Goal: Transaction & Acquisition: Purchase product/service

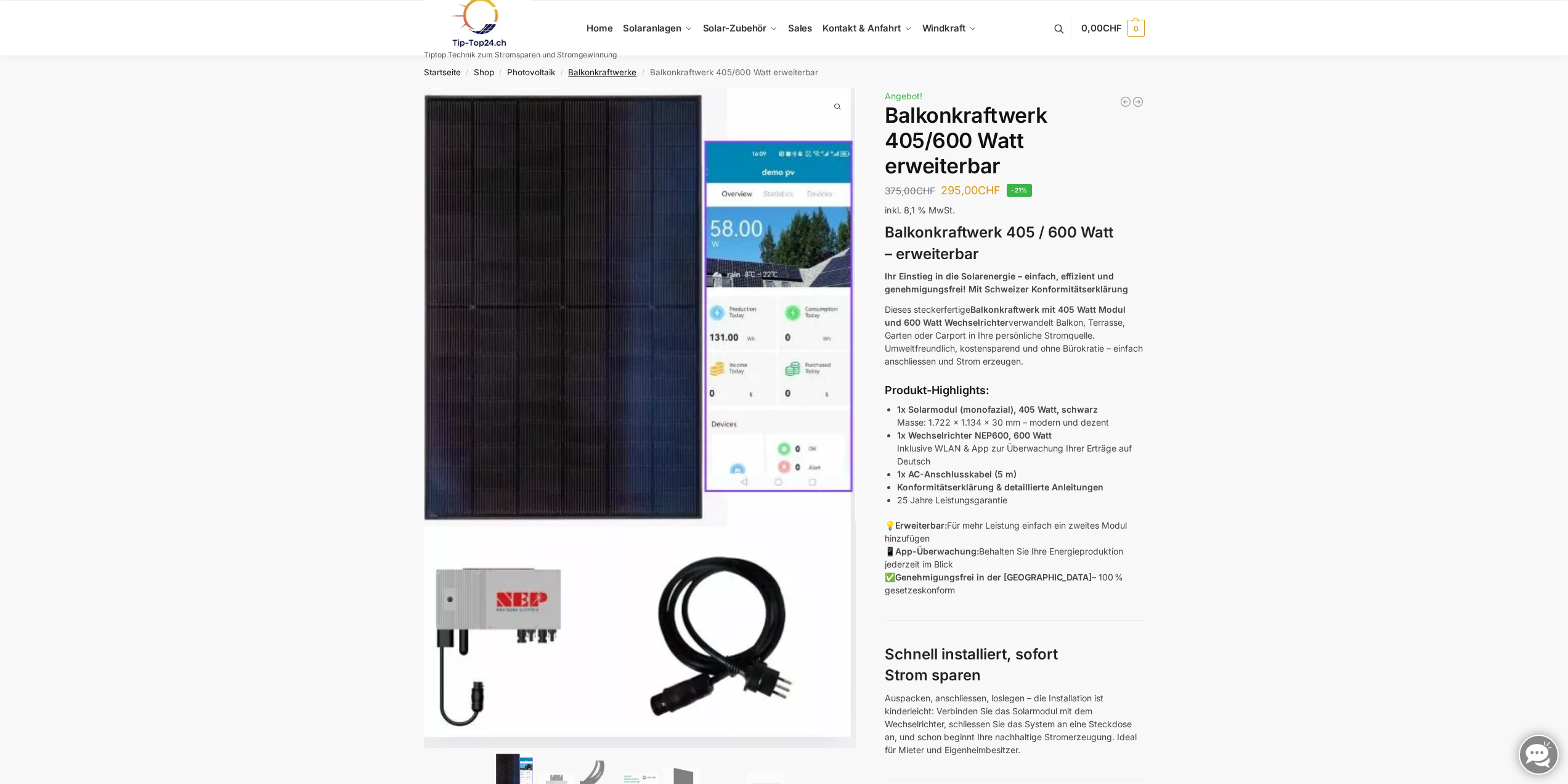
click at [580, 72] on link "Balkonkraftwerke" at bounding box center [602, 72] width 68 height 10
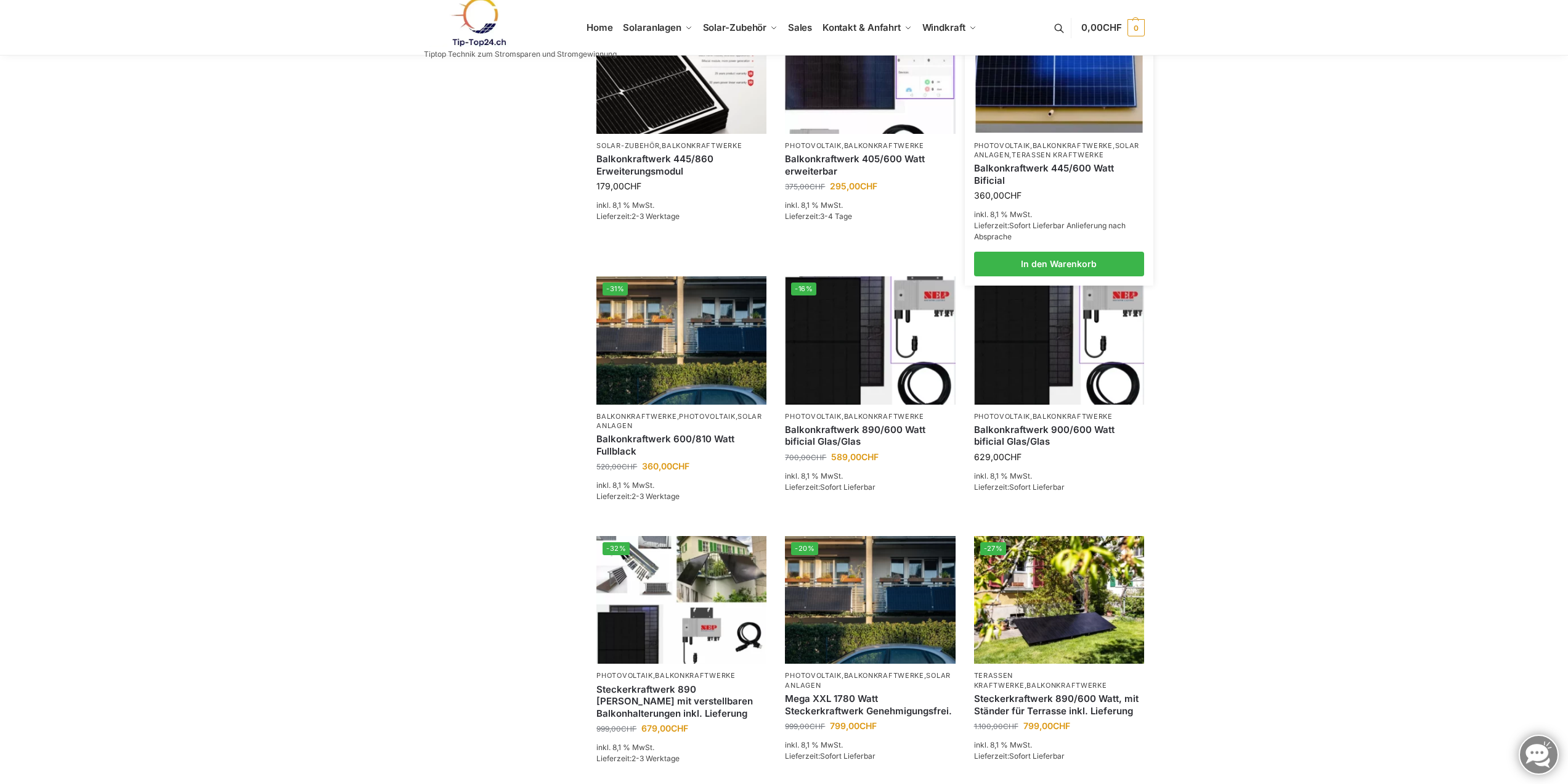
scroll to position [62, 0]
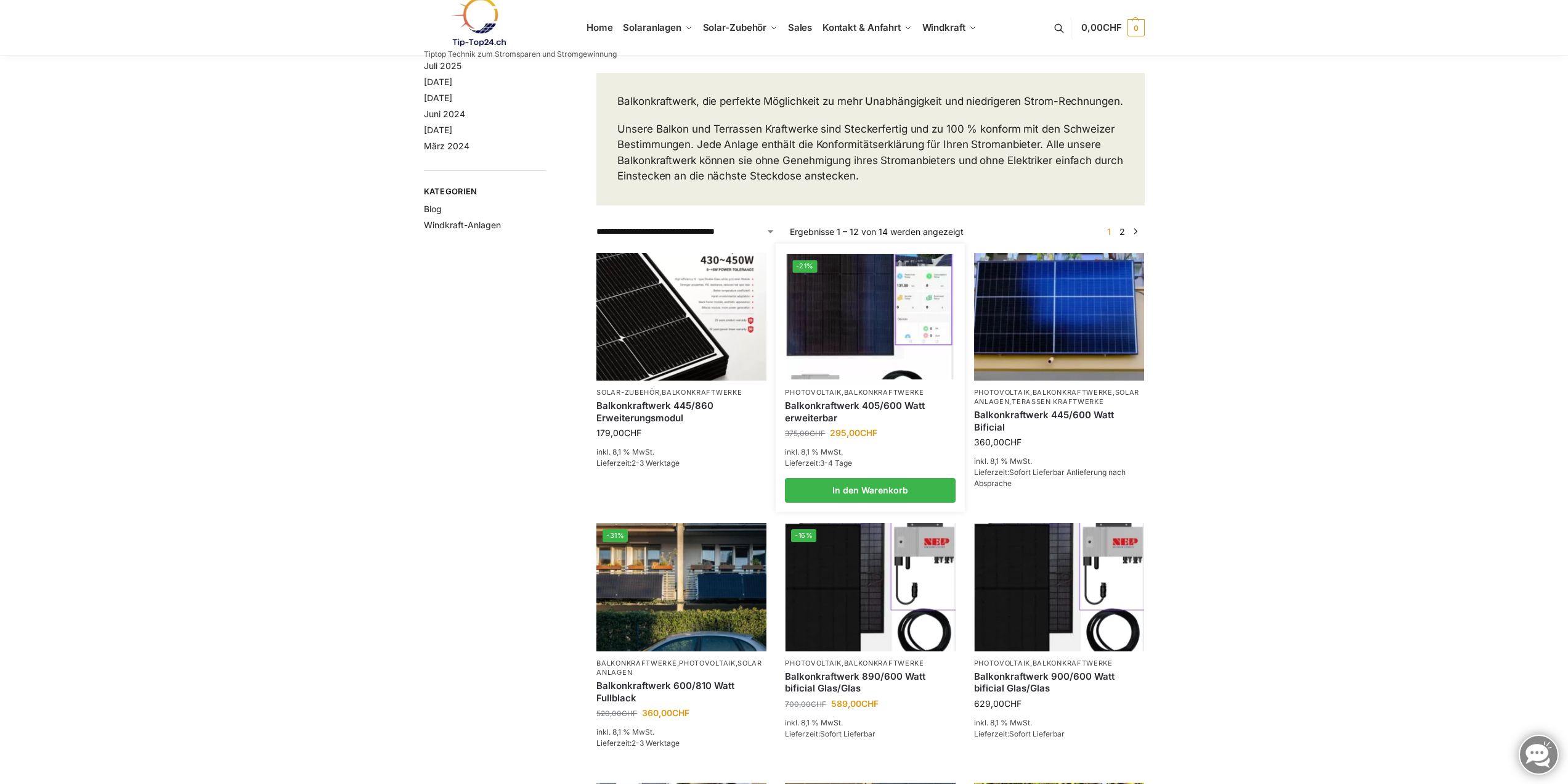
click at [835, 337] on img at bounding box center [870, 315] width 167 height 125
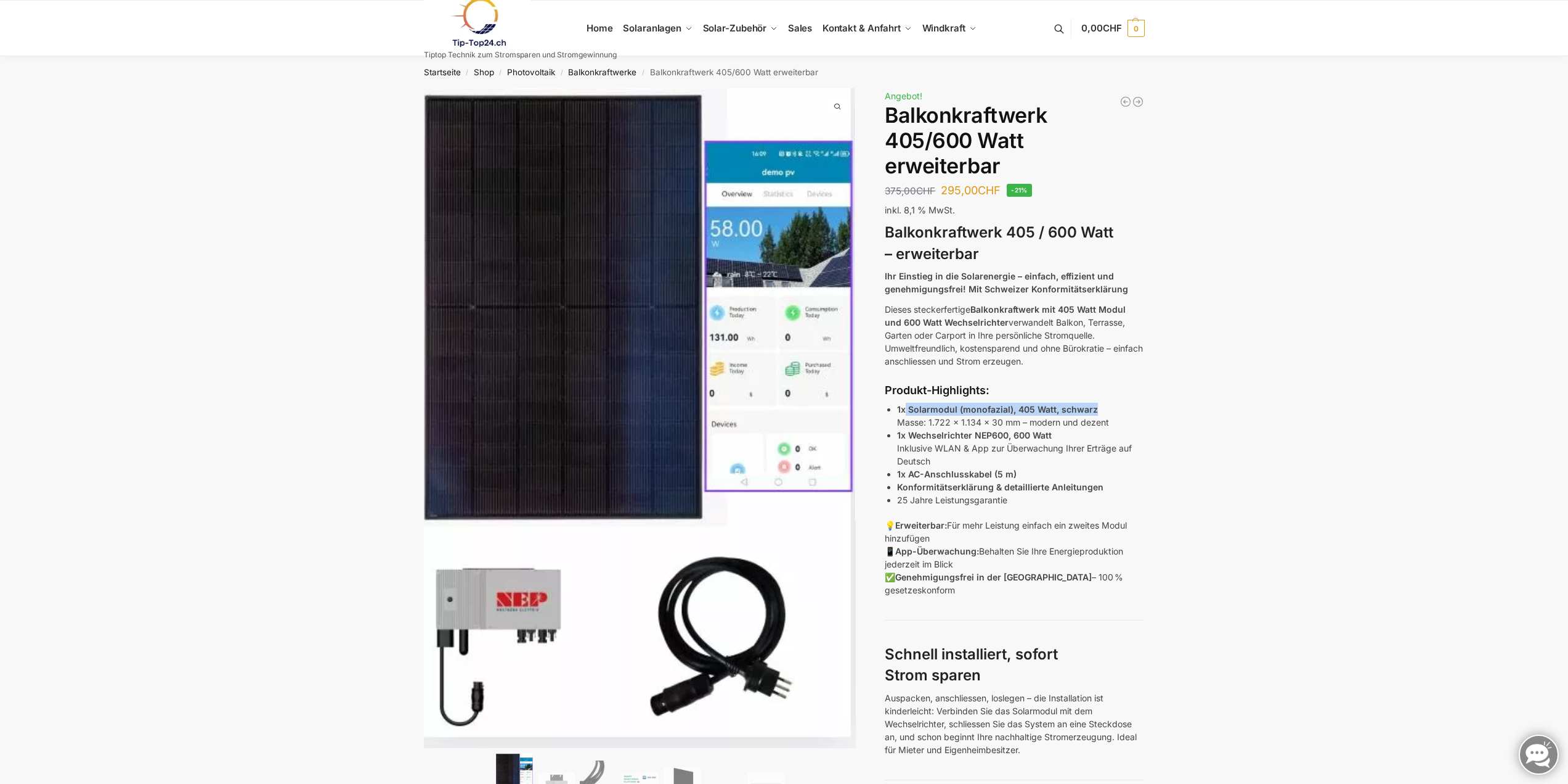
drag, startPoint x: 1095, startPoint y: 411, endPoint x: 905, endPoint y: 406, distance: 190.1
click at [905, 406] on p "1x Solarmodul (monofazial), 405 Watt, schwarz Masse: 1.722 x 1.134 x 30 mm – mo…" at bounding box center [1021, 415] width 247 height 26
click at [808, 24] on span "Sales" at bounding box center [800, 28] width 24 height 11
drag, startPoint x: 1003, startPoint y: 445, endPoint x: 1019, endPoint y: 445, distance: 16.0
click at [1019, 445] on p "1x Wechselrichter NEP600, 600 Watt Inklusive WLAN & App zur Überwachung Ihrer E…" at bounding box center [1021, 447] width 247 height 38
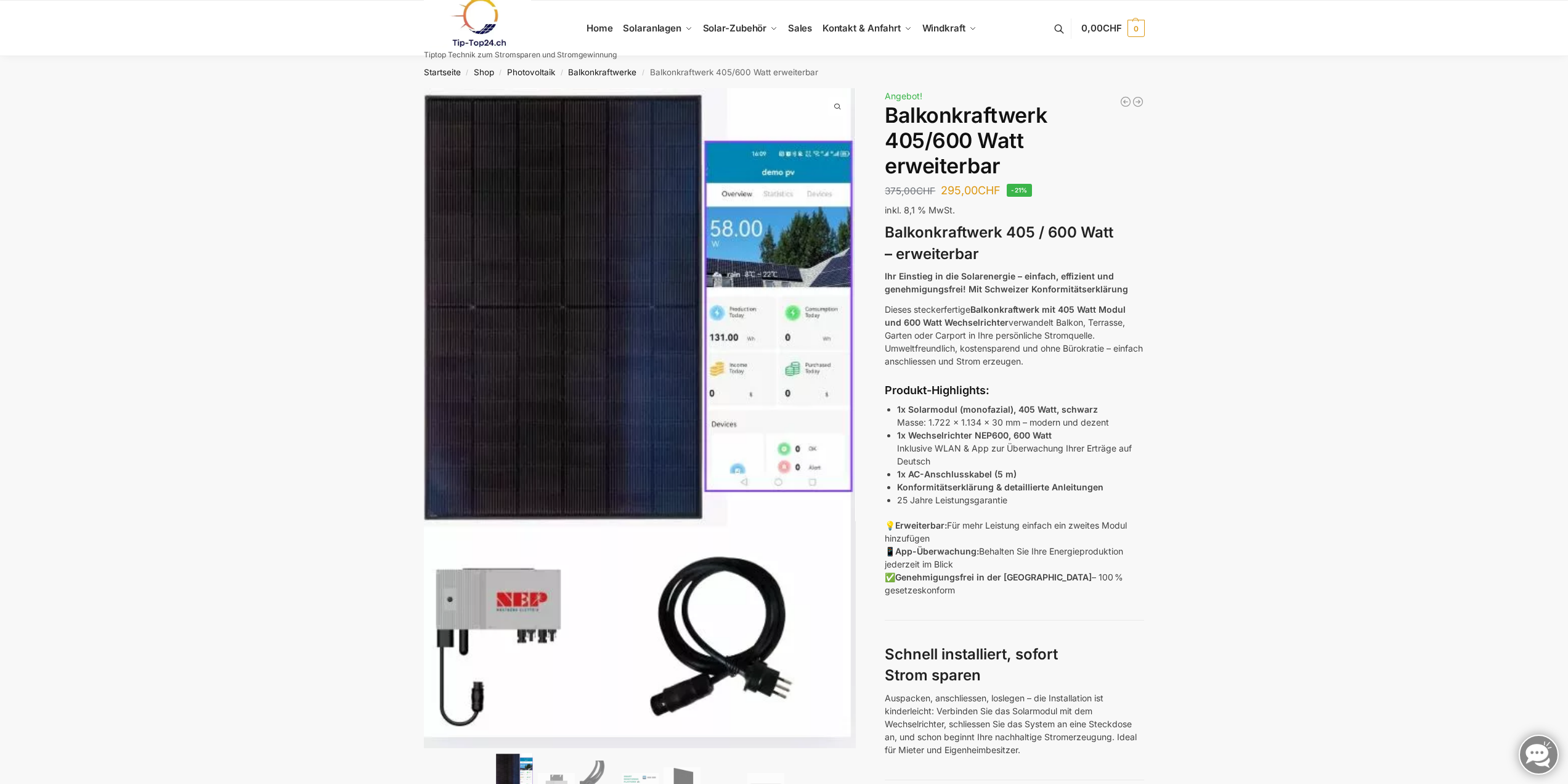
click at [1017, 478] on p "1x AC-Anschlusskabel (5 m)" at bounding box center [1021, 474] width 247 height 13
drag, startPoint x: 925, startPoint y: 480, endPoint x: 1008, endPoint y: 477, distance: 83.1
click at [1008, 477] on ul "1x Solarmodul (monofazial), 405 Watt, schwarz Masse: 1.722 x 1.134 x 30 mm – mo…" at bounding box center [1021, 454] width 247 height 103
drag, startPoint x: 940, startPoint y: 499, endPoint x: 979, endPoint y: 501, distance: 39.1
click at [978, 501] on li "25 Jahre Leistungsgarantie" at bounding box center [1021, 500] width 247 height 13
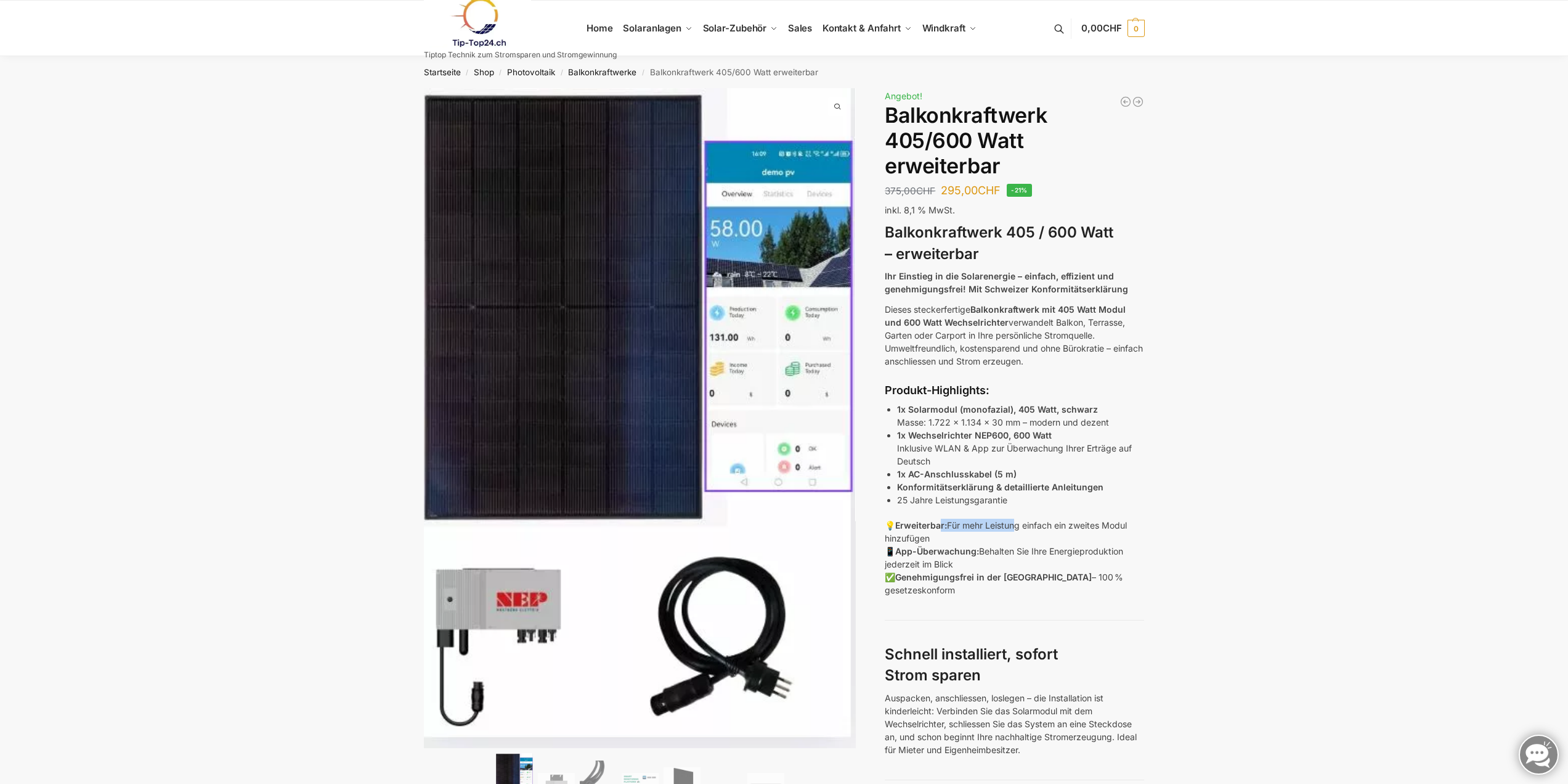
drag, startPoint x: 943, startPoint y: 526, endPoint x: 1018, endPoint y: 520, distance: 75.2
click at [1018, 520] on p "💡 Erweiterbar: Für mehr Leistung einfach ein zweites Modul hinzufügen 📱 App-Übe…" at bounding box center [1014, 557] width 260 height 78
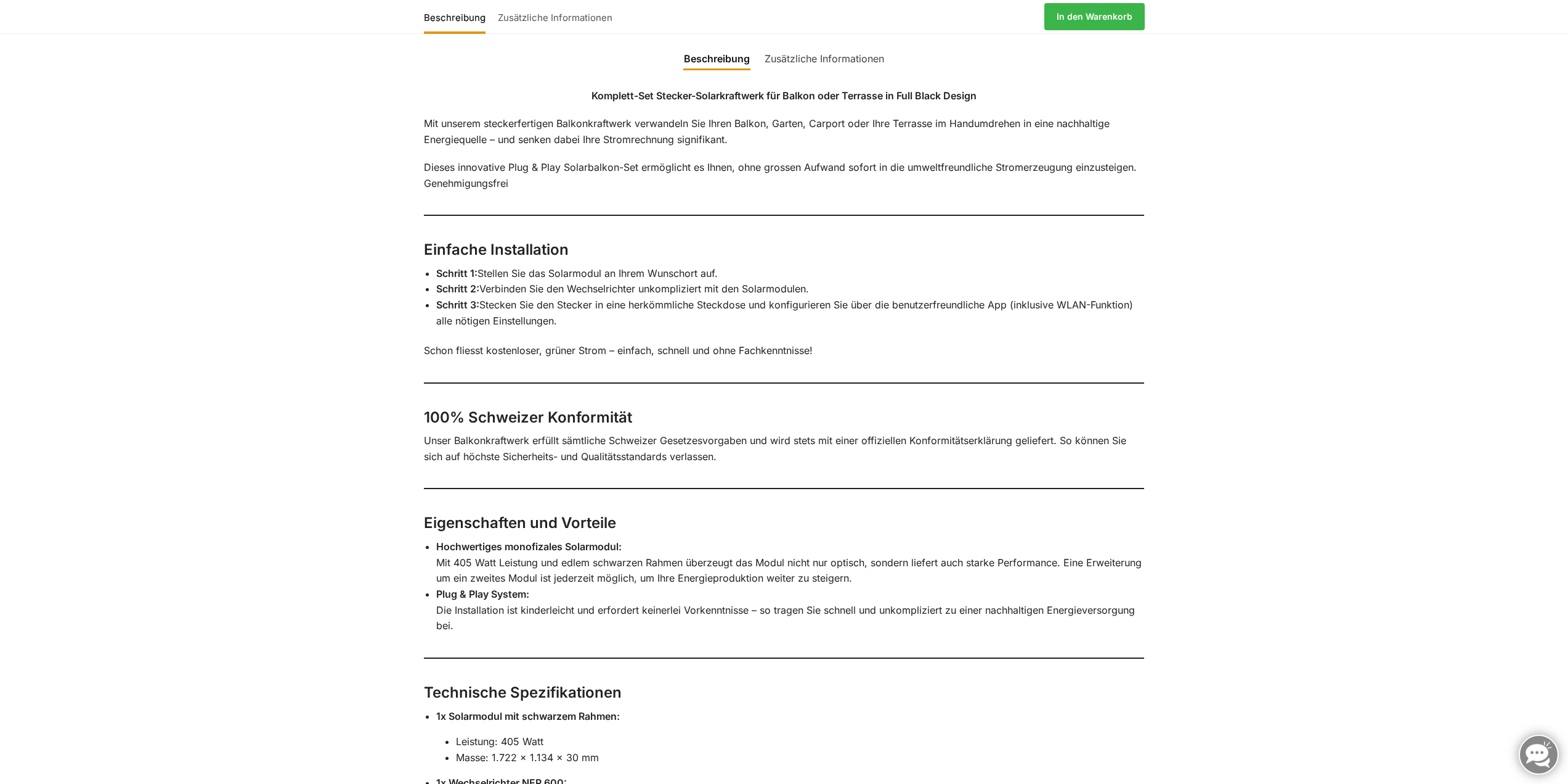
scroll to position [1182, 0]
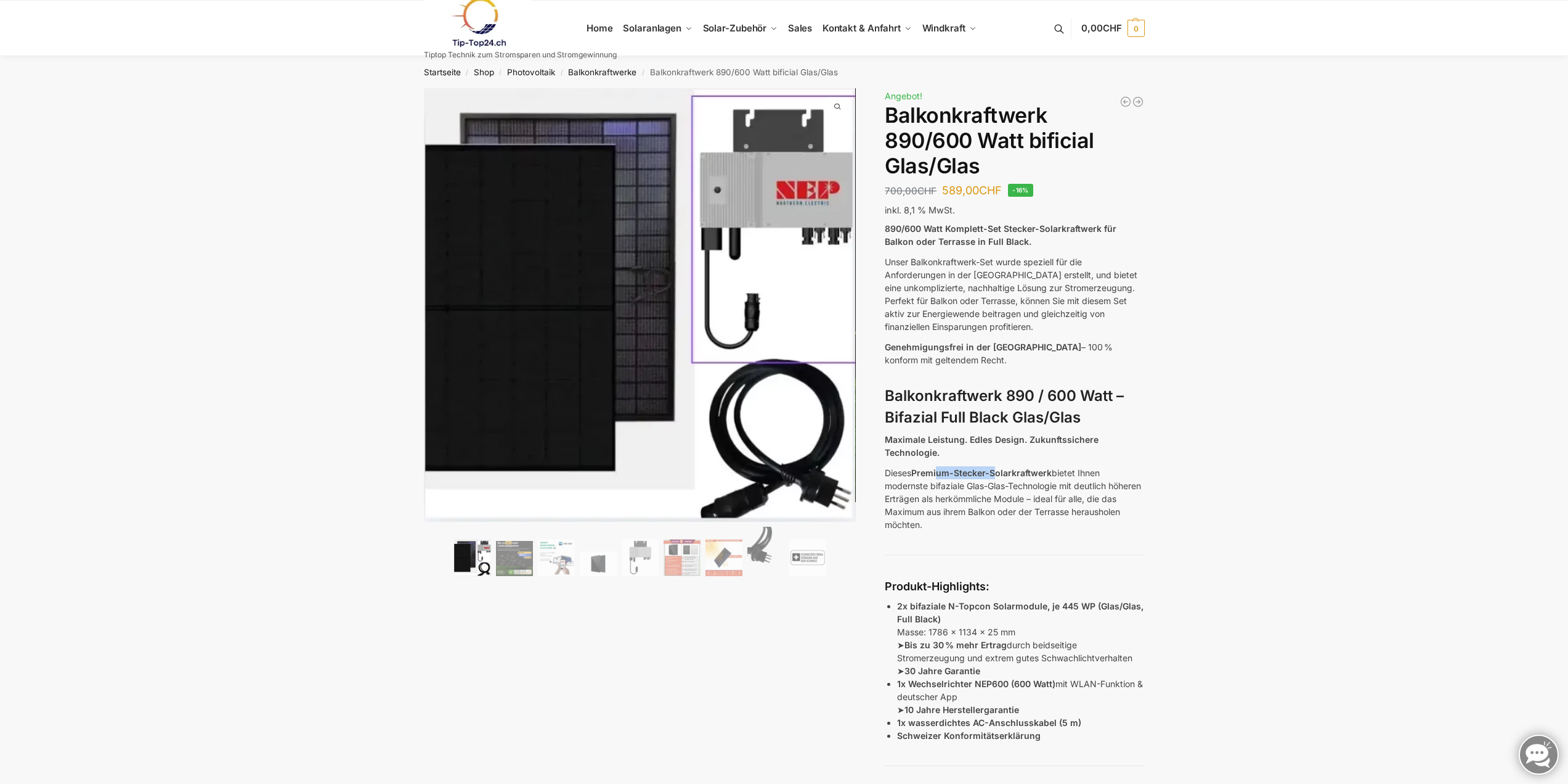
drag, startPoint x: 938, startPoint y: 478, endPoint x: 998, endPoint y: 475, distance: 60.1
click at [998, 475] on p "Dieses Premium-Stecker-Solarkraftwerk bietet Ihnen modernste bifaziale Glas-Gla…" at bounding box center [1014, 498] width 260 height 65
click at [1064, 495] on p "Dieses Premium-Stecker-Solarkraftwerk bietet Ihnen modernste bifaziale Glas-Gla…" at bounding box center [1014, 498] width 260 height 65
drag, startPoint x: 968, startPoint y: 486, endPoint x: 1025, endPoint y: 483, distance: 57.1
click at [1025, 483] on p "Dieses Premium-Stecker-Solarkraftwerk bietet Ihnen modernste bifaziale Glas-Gla…" at bounding box center [1014, 498] width 260 height 65
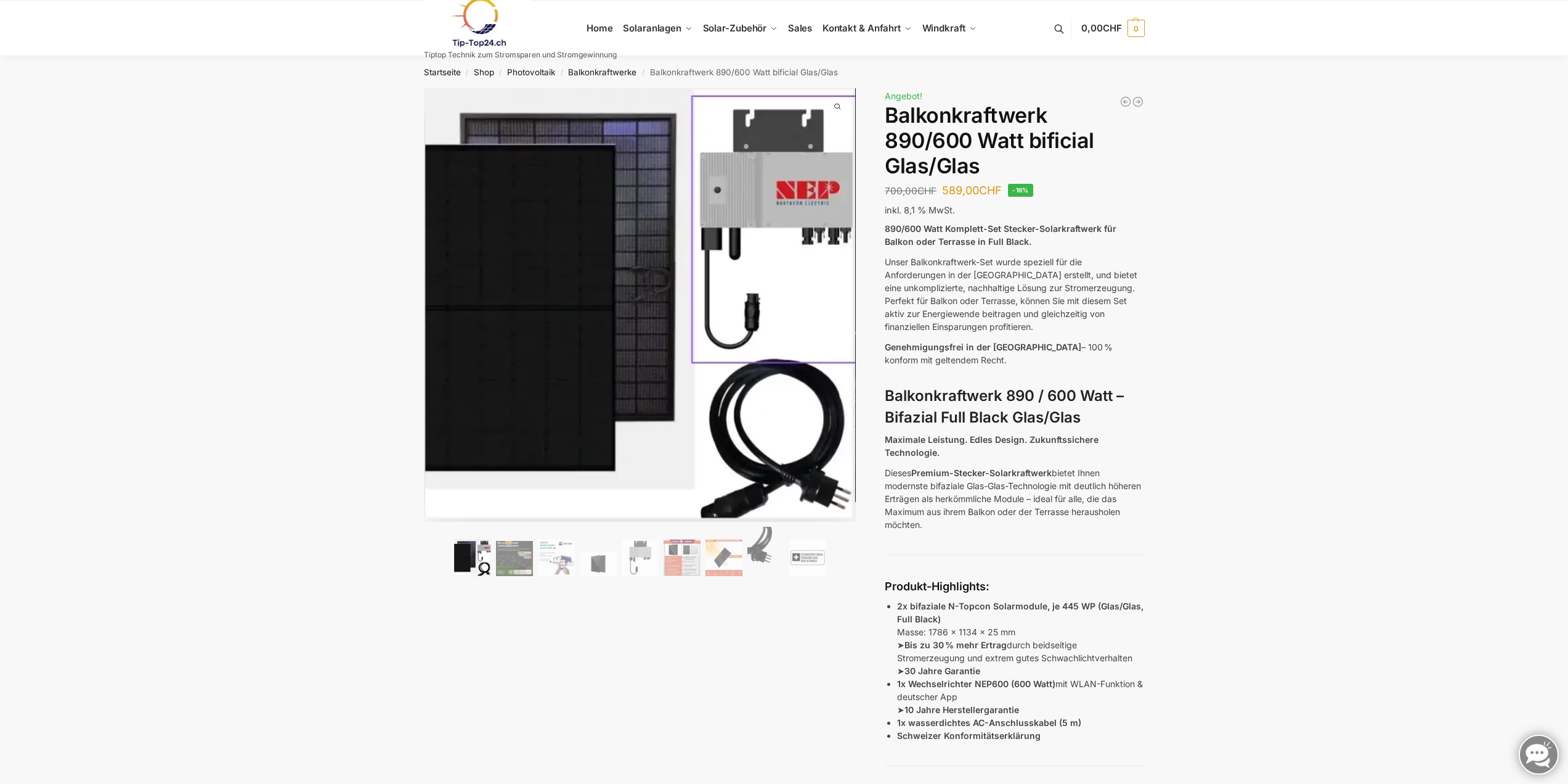
click at [1089, 492] on p "Dieses Premium-Stecker-Solarkraftwerk bietet Ihnen modernste bifaziale Glas-Gla…" at bounding box center [1014, 498] width 260 height 65
drag, startPoint x: 921, startPoint y: 503, endPoint x: 1060, endPoint y: 511, distance: 139.2
click at [1060, 511] on p "Dieses Premium-Stecker-Solarkraftwerk bietet Ihnen modernste bifaziale Glas-Gla…" at bounding box center [1014, 498] width 260 height 65
drag, startPoint x: 947, startPoint y: 508, endPoint x: 1087, endPoint y: 506, distance: 140.0
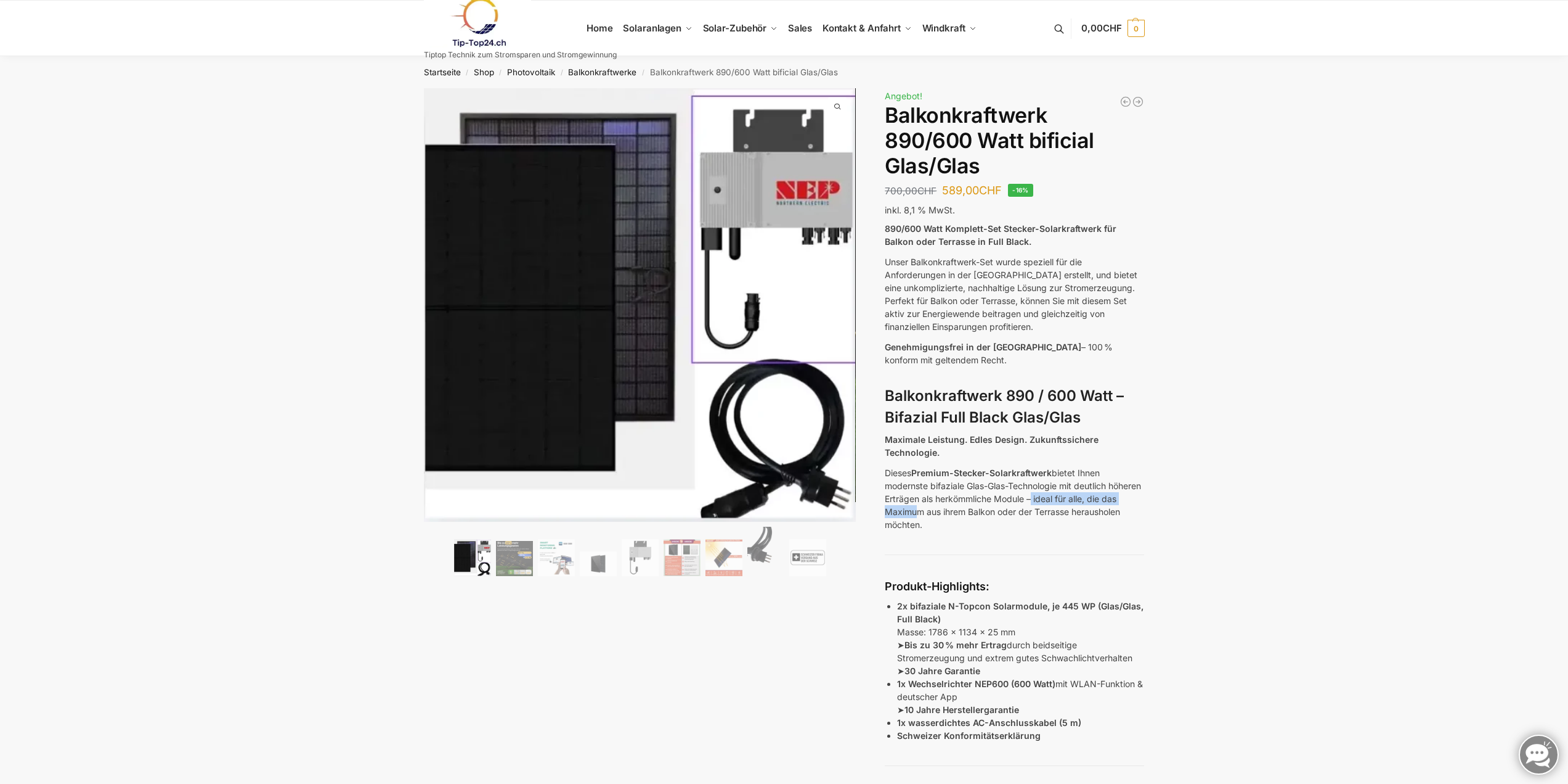
click at [1068, 501] on p "Dieses Premium-Stecker-Solarkraftwerk bietet Ihnen modernste bifaziale Glas-Gla…" at bounding box center [1014, 498] width 260 height 65
click at [1092, 506] on p "Dieses Premium-Stecker-Solarkraftwerk bietet Ihnen modernste bifaziale Glas-Gla…" at bounding box center [1014, 498] width 260 height 65
drag, startPoint x: 936, startPoint y: 612, endPoint x: 1076, endPoint y: 623, distance: 140.4
click at [1073, 623] on p "2x bifaziale N-Topcon Solarmodule, je 445 WP (Glas/Glas, Full Black) Masse: 178…" at bounding box center [1021, 638] width 247 height 78
click at [1097, 627] on p "2x bifaziale N-Topcon Solarmodule, je 445 WP (Glas/Glas, Full Black) Masse: 178…" at bounding box center [1021, 638] width 247 height 78
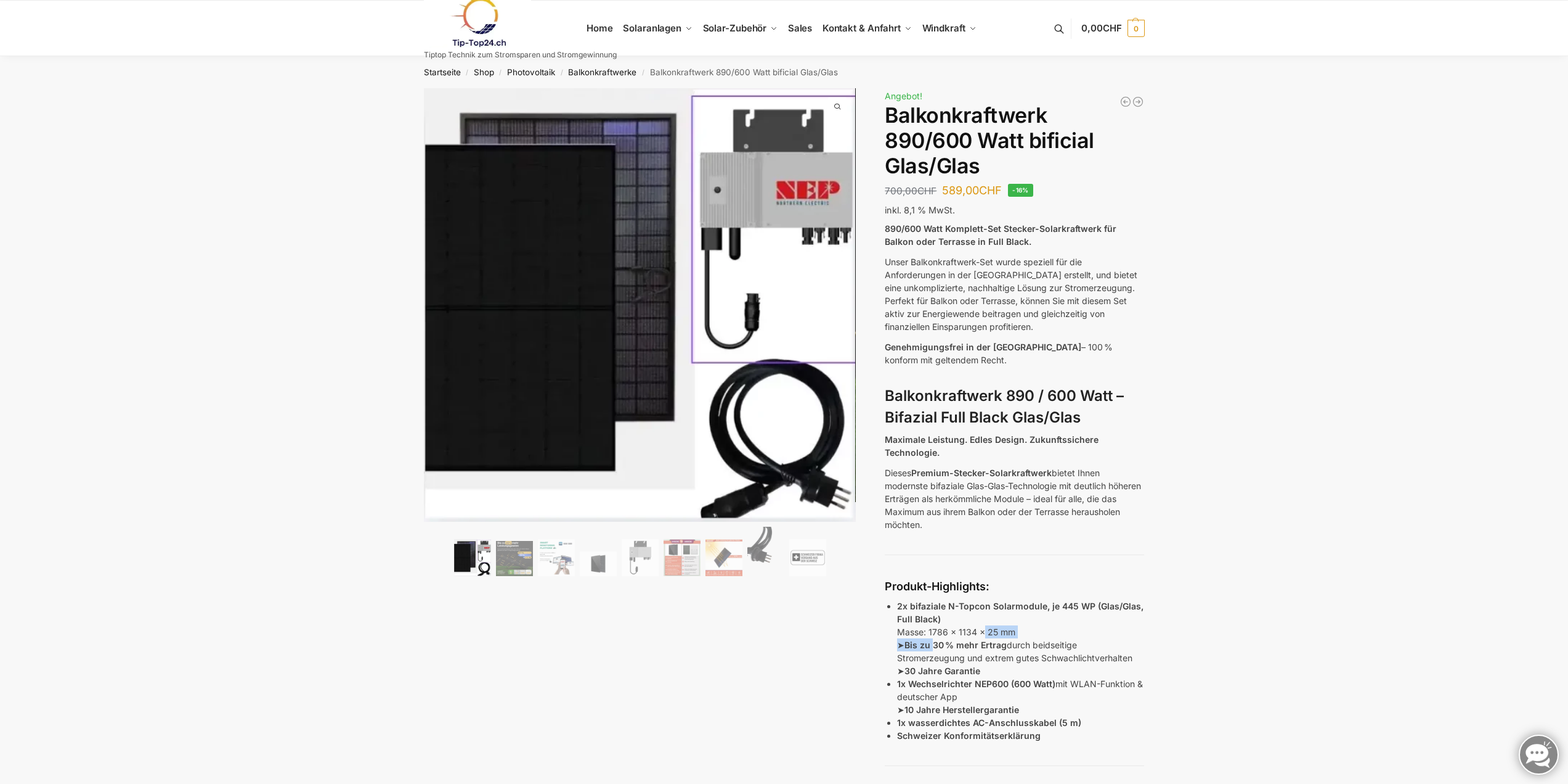
drag, startPoint x: 935, startPoint y: 647, endPoint x: 984, endPoint y: 633, distance: 51.0
click at [984, 633] on p "2x bifaziale N-Topcon Solarmodule, je 445 WP (Glas/Glas, Full Black) Masse: 178…" at bounding box center [1021, 638] width 247 height 78
drag, startPoint x: 976, startPoint y: 661, endPoint x: 1054, endPoint y: 656, distance: 78.2
click at [1050, 656] on p "2x bifaziale N-Topcon Solarmodule, je 445 WP (Glas/Glas, Full Black) Masse: 178…" at bounding box center [1021, 638] width 247 height 78
click at [1111, 657] on p "2x bifaziale N-Topcon Solarmodule, je 445 WP (Glas/Glas, Full Black) Masse: 178…" at bounding box center [1021, 638] width 247 height 78
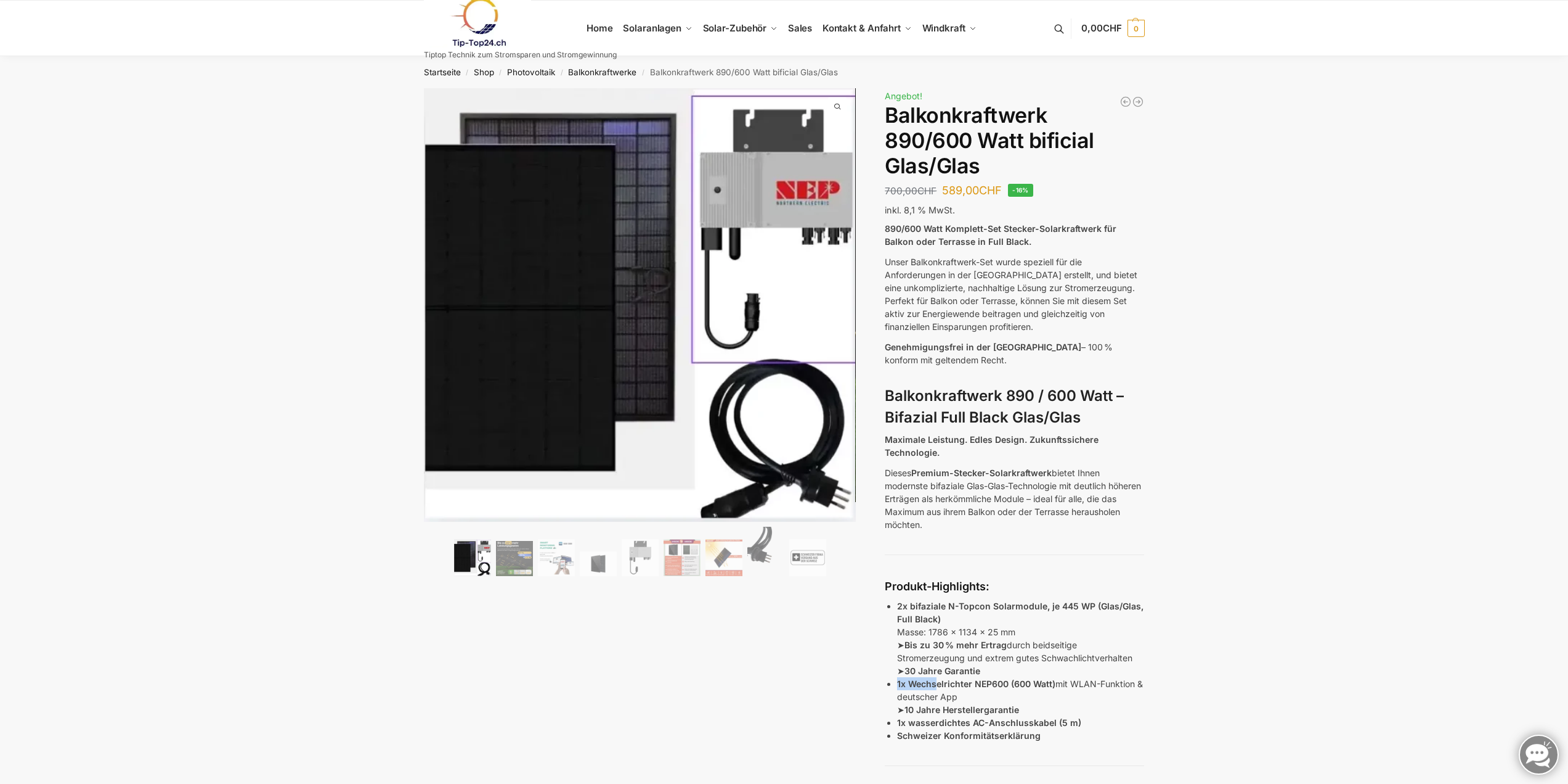
drag, startPoint x: 937, startPoint y: 683, endPoint x: 1006, endPoint y: 674, distance: 69.6
click at [1006, 674] on ul "2x bifaziale N-Topcon Solarmodule, je 445 WP (Glas/Glas, Full Black) Masse: 178…" at bounding box center [1021, 671] width 247 height 143
click at [1053, 697] on p "1x Wechselrichter NEP600 (600 Watt) mit WLAN-Funktion & deutscher App ➤ 10 Jahr…" at bounding box center [1021, 696] width 247 height 38
drag, startPoint x: 931, startPoint y: 705, endPoint x: 1003, endPoint y: 701, distance: 72.1
click at [1001, 701] on p "1x Wechselrichter NEP600 (600 Watt) mit WLAN-Funktion & deutscher App ➤ 10 Jahr…" at bounding box center [1021, 696] width 247 height 38
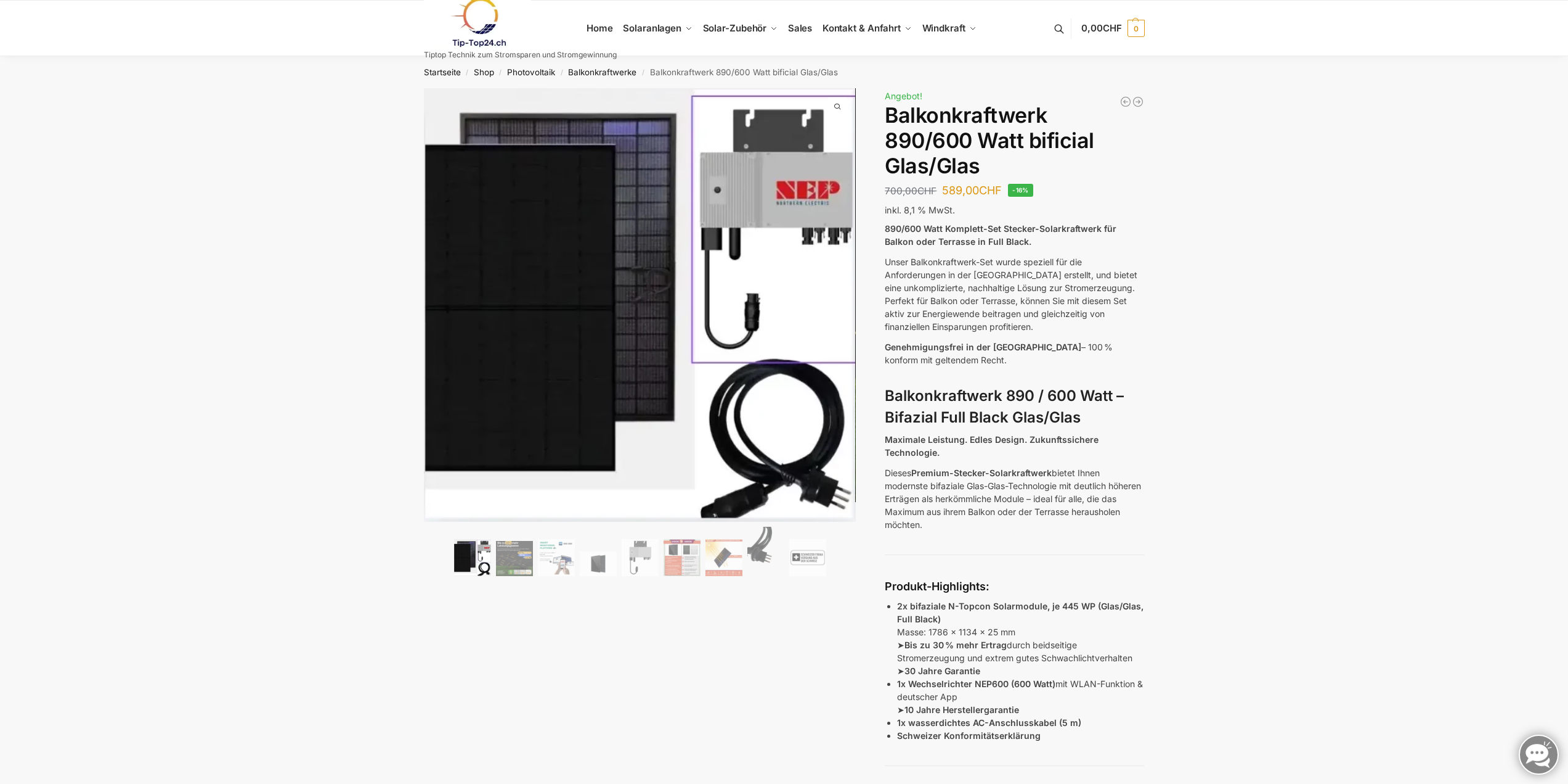
click at [1038, 704] on p "1x Wechselrichter NEP600 (600 Watt) mit WLAN-Funktion & deutscher App ➤ 10 Jahr…" at bounding box center [1021, 696] width 247 height 38
click at [512, 557] on img at bounding box center [514, 558] width 37 height 35
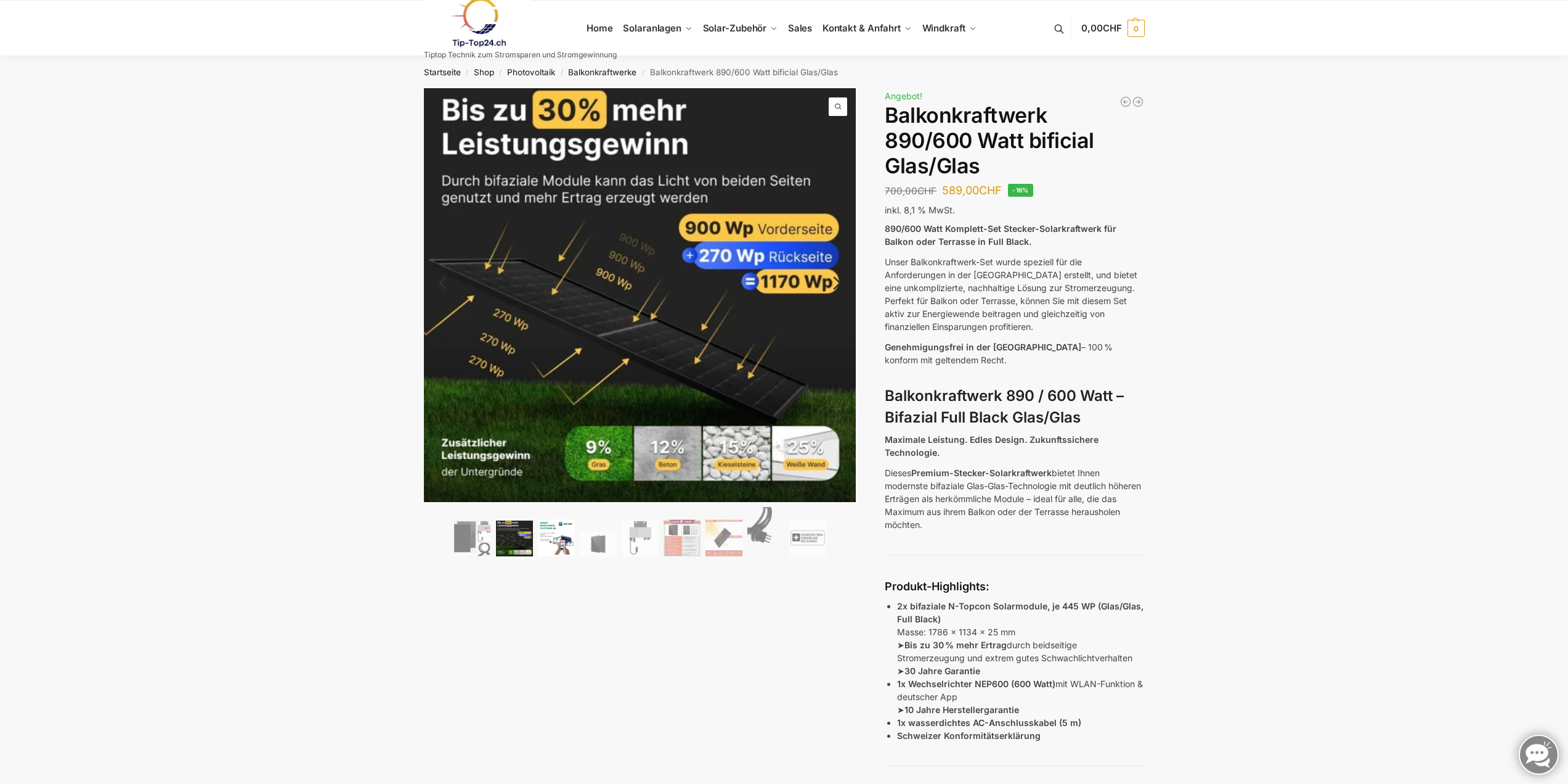
click at [572, 544] on img at bounding box center [556, 537] width 37 height 37
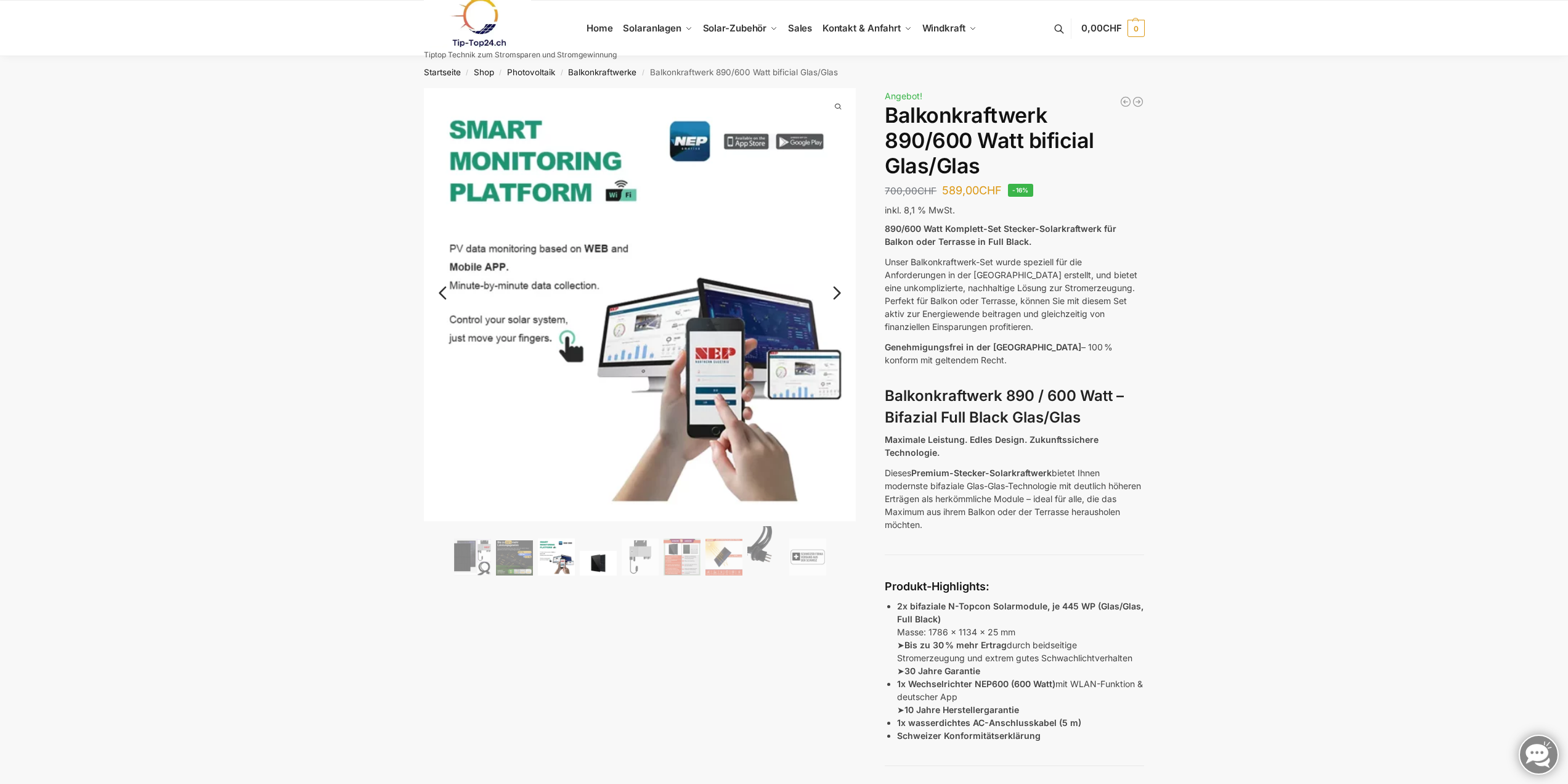
click at [601, 551] on img at bounding box center [598, 563] width 37 height 24
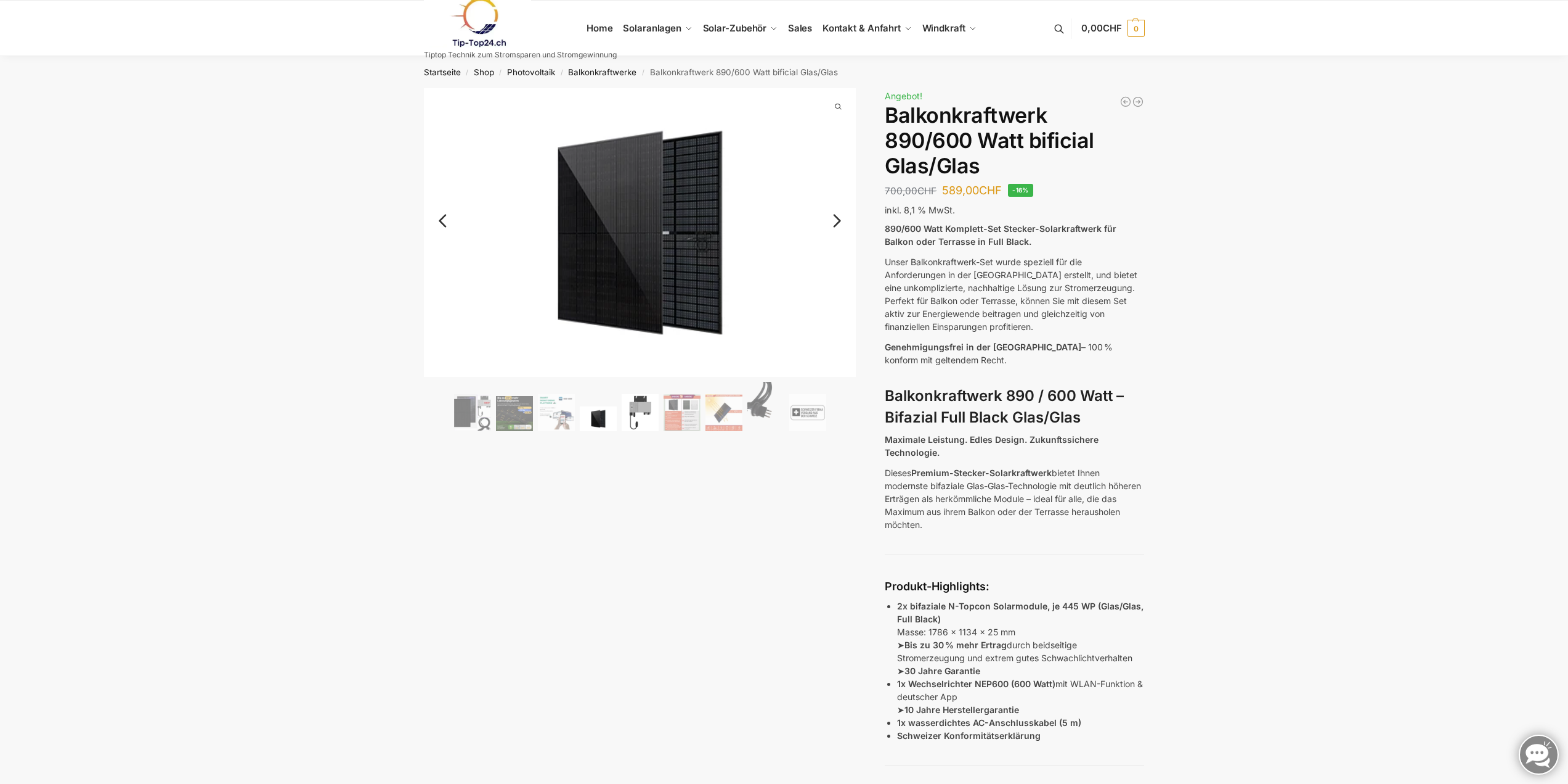
click at [635, 420] on img at bounding box center [639, 412] width 37 height 37
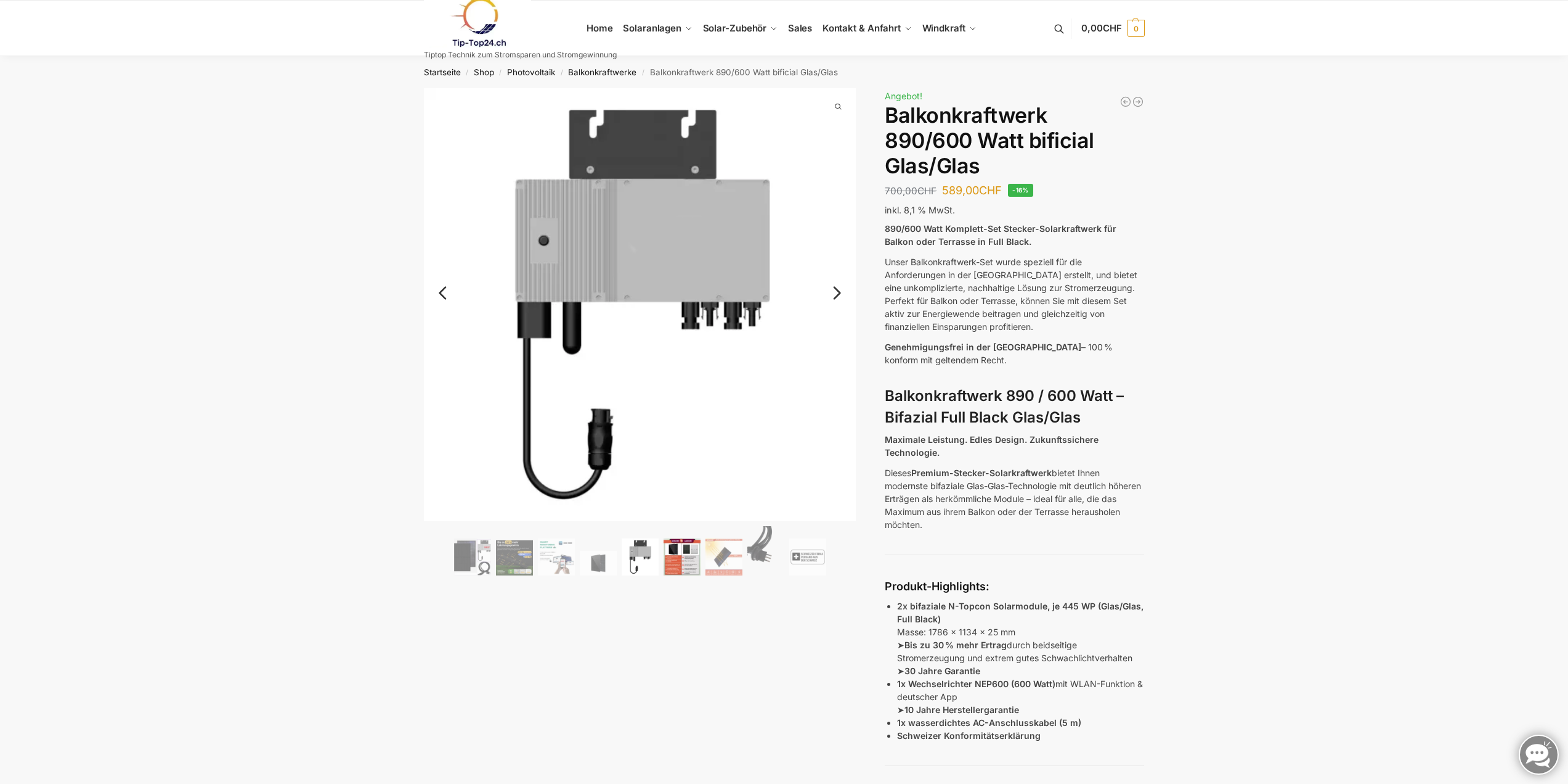
click at [690, 548] on img at bounding box center [681, 556] width 37 height 37
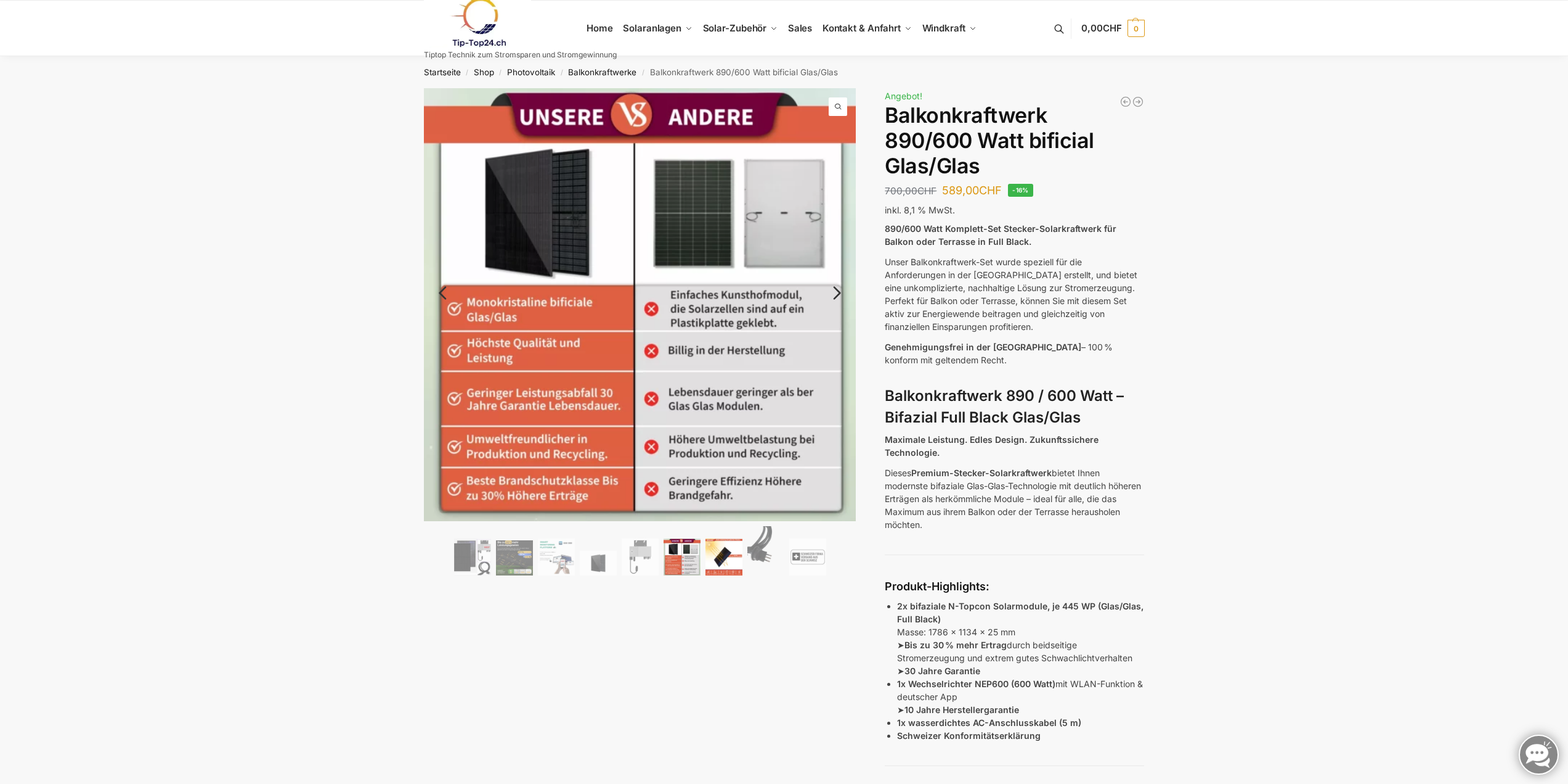
click at [736, 556] on img at bounding box center [724, 556] width 37 height 37
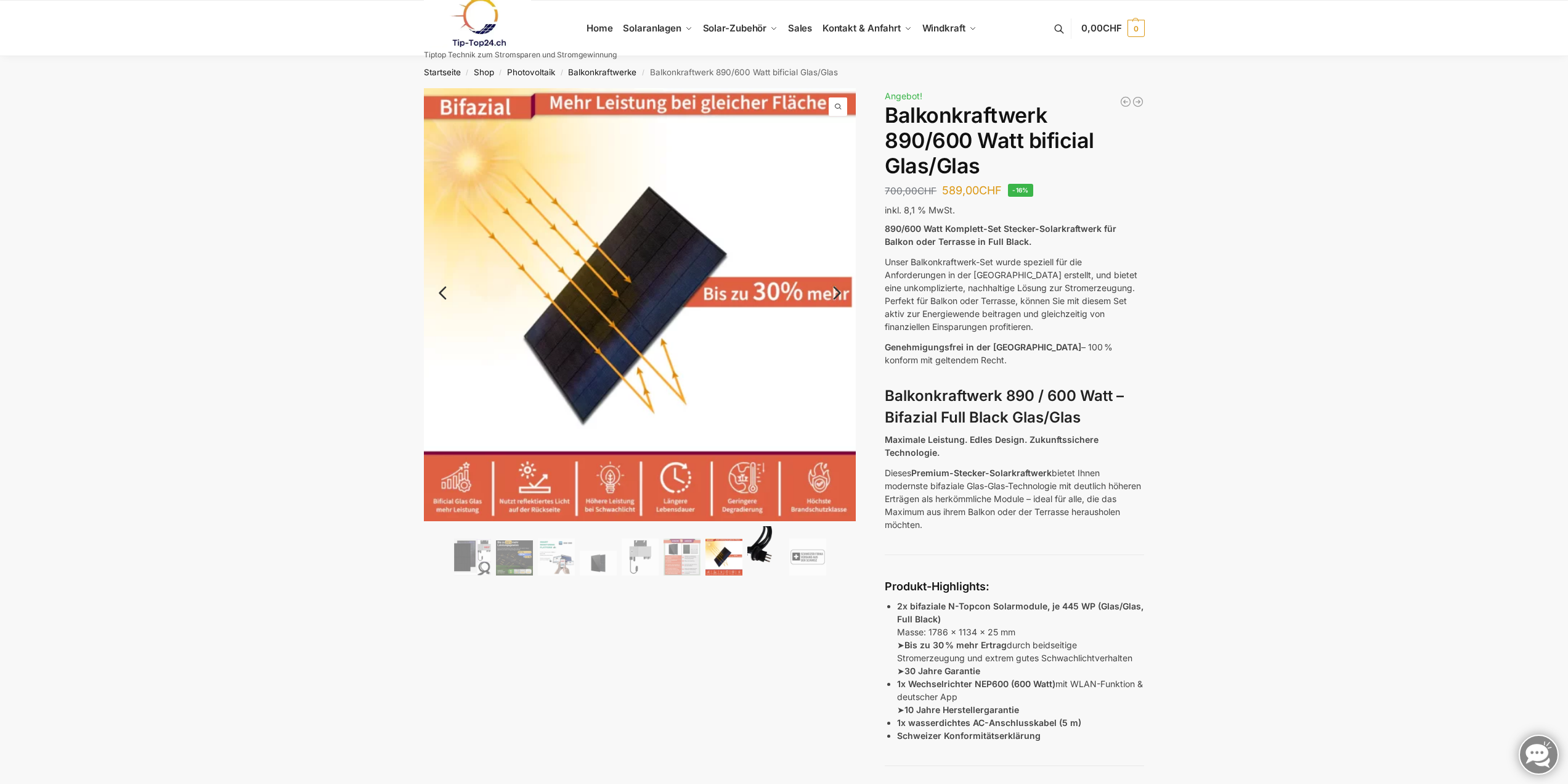
click at [763, 551] on img at bounding box center [765, 550] width 37 height 50
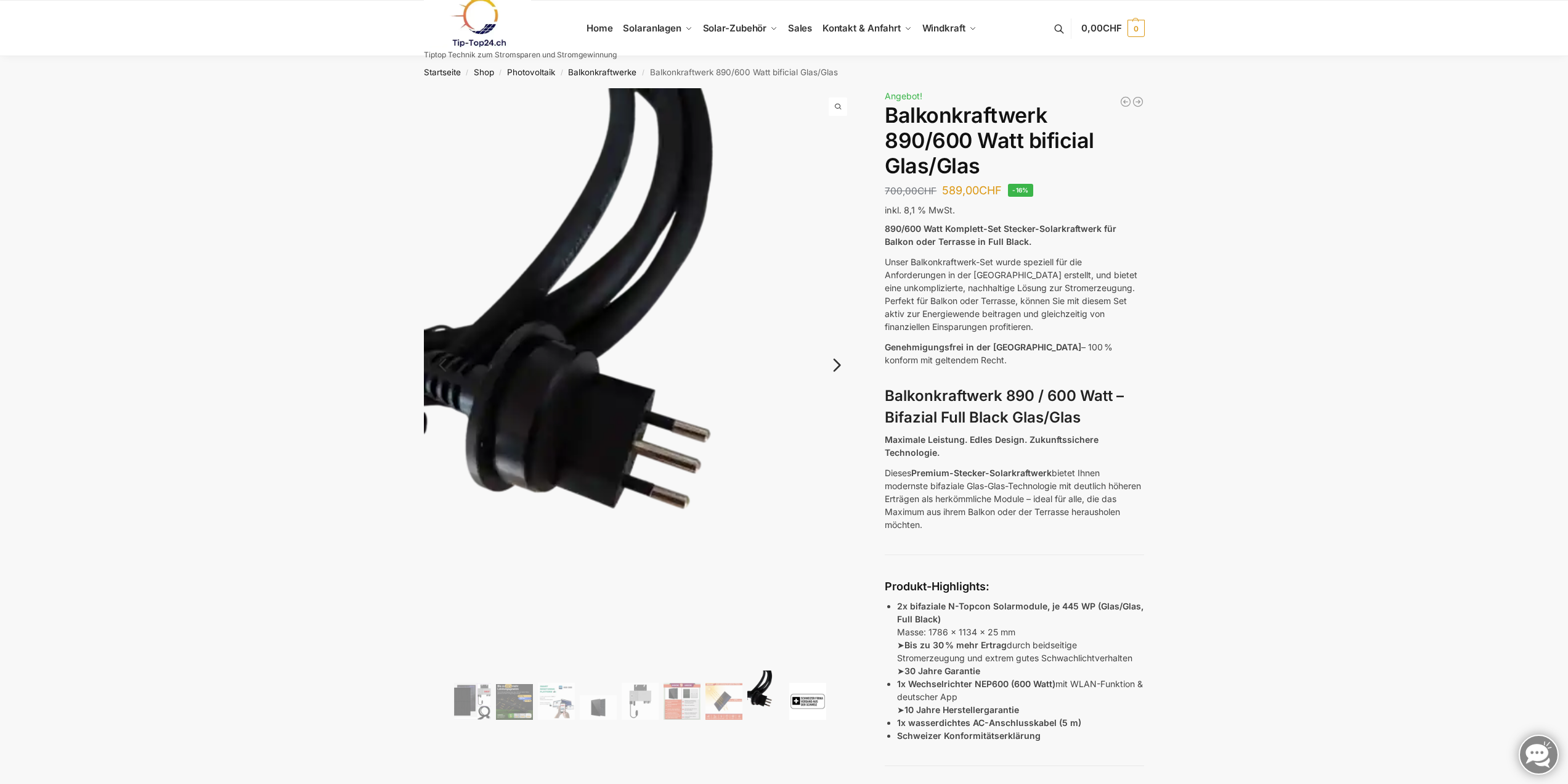
click at [813, 698] on img at bounding box center [807, 701] width 37 height 37
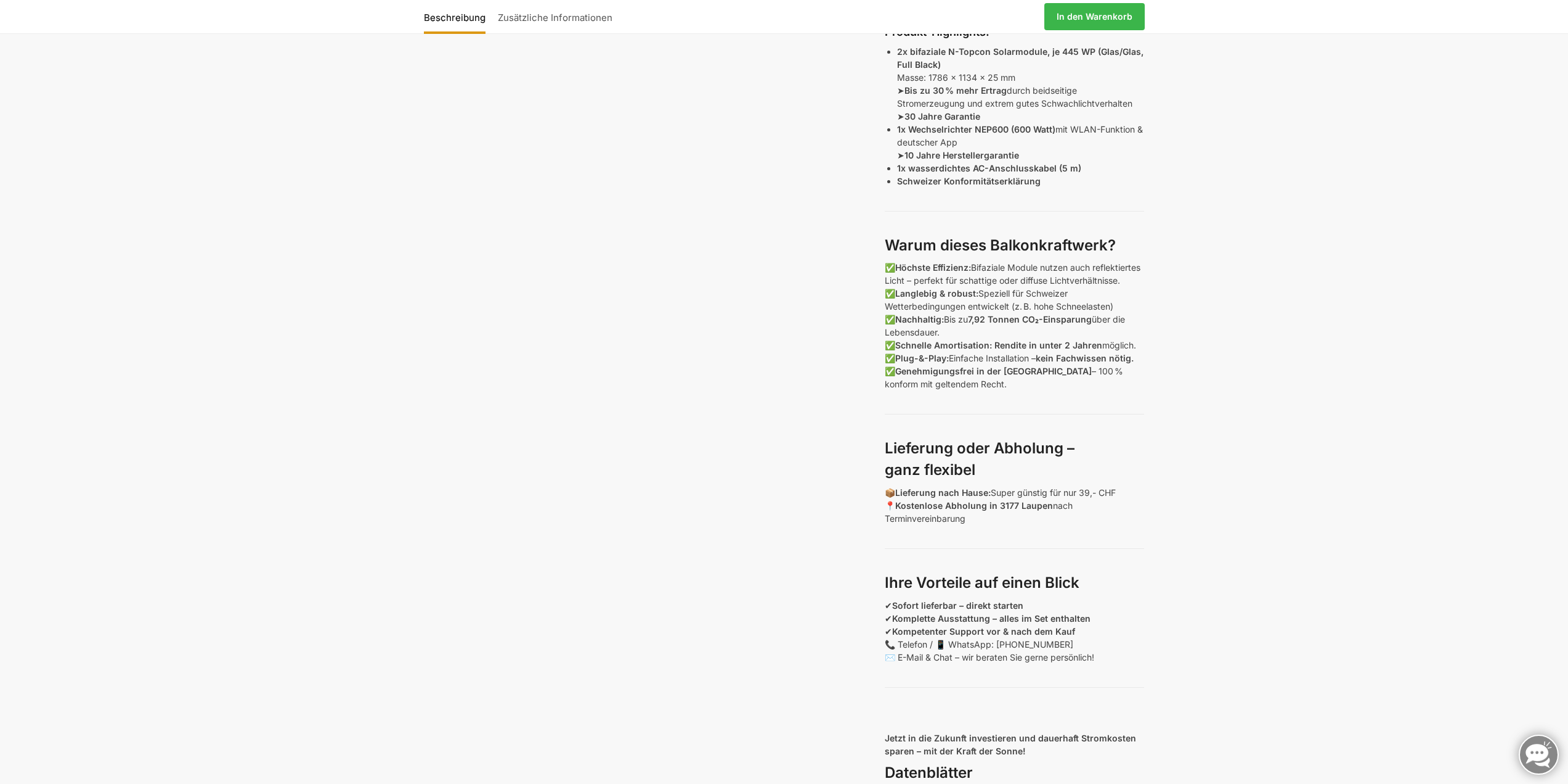
scroll to position [555, 0]
drag, startPoint x: 915, startPoint y: 630, endPoint x: 1048, endPoint y: 633, distance: 133.0
click at [1048, 623] on strong "Komplette Ausstattung – alles im Set enthalten" at bounding box center [992, 617] width 199 height 10
click at [1114, 645] on p "✔ Sofort lieferbar – direkt starten ✔ Komplette Ausstattung – alles im Set enth…" at bounding box center [1014, 630] width 260 height 65
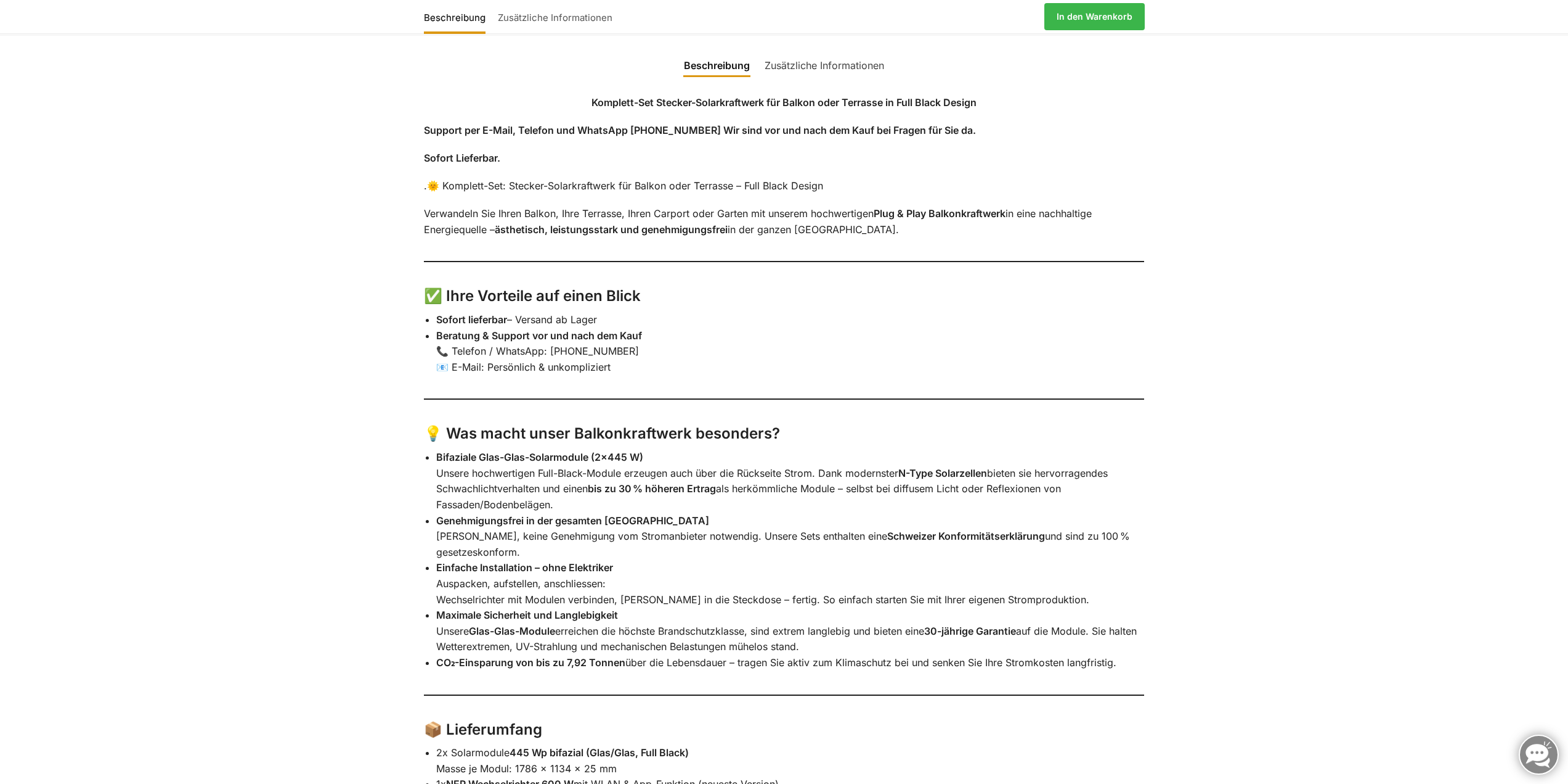
scroll to position [1603, 0]
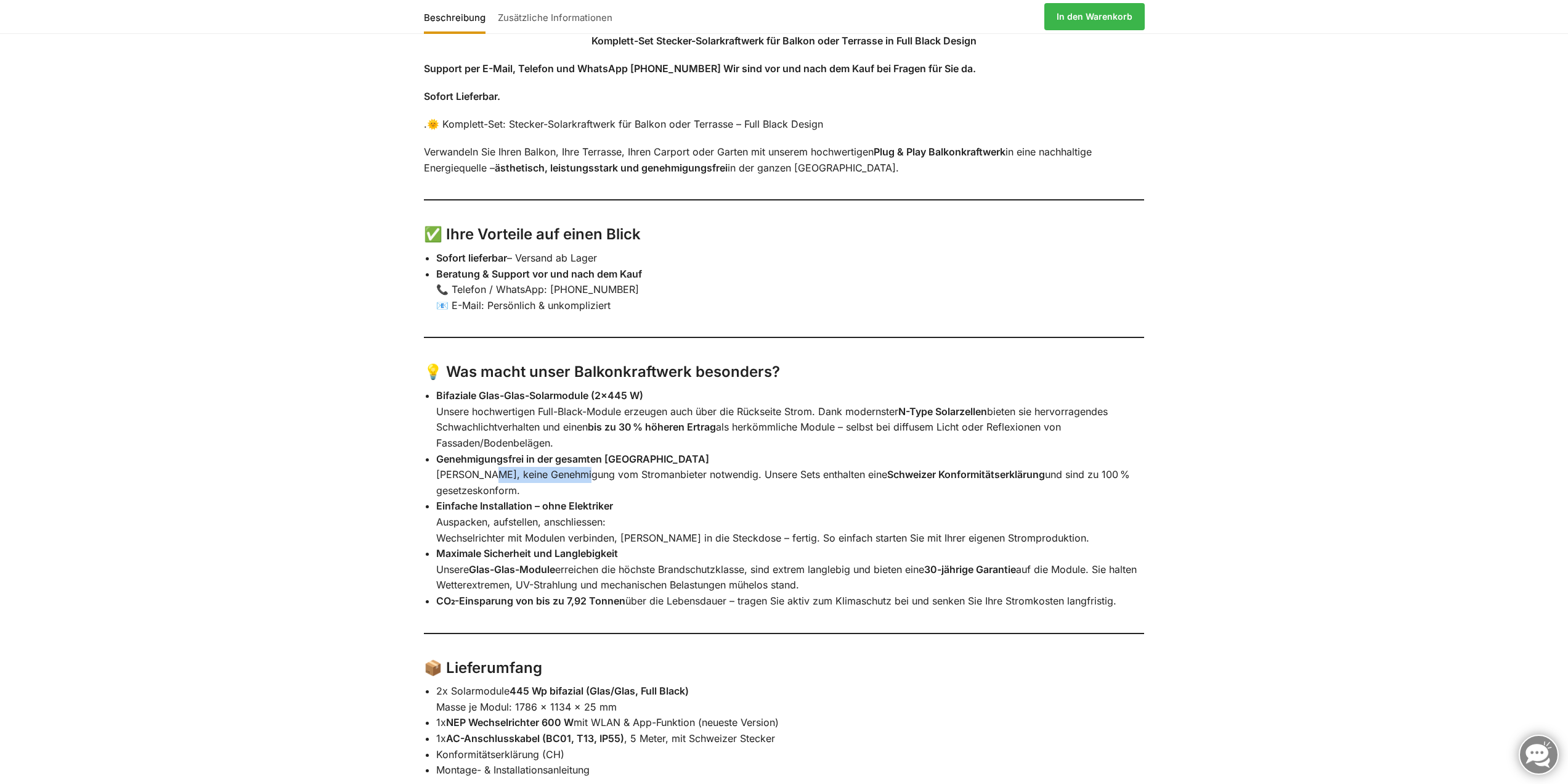
drag, startPoint x: 487, startPoint y: 486, endPoint x: 574, endPoint y: 490, distance: 87.1
click at [574, 490] on li "Genehmigungsfrei in der gesamten Schweiz Kein Papierkram, keine Genehmigung vom…" at bounding box center [790, 475] width 709 height 48
click at [634, 526] on li "Einfache Installation – ohne Elektriker Auspacken, aufstellen, anschliessen: We…" at bounding box center [790, 521] width 709 height 48
drag, startPoint x: 478, startPoint y: 537, endPoint x: 589, endPoint y: 530, distance: 111.2
click at [587, 529] on li "Einfache Installation – ohne Elektriker Auspacken, aufstellen, anschliessen: We…" at bounding box center [790, 521] width 709 height 48
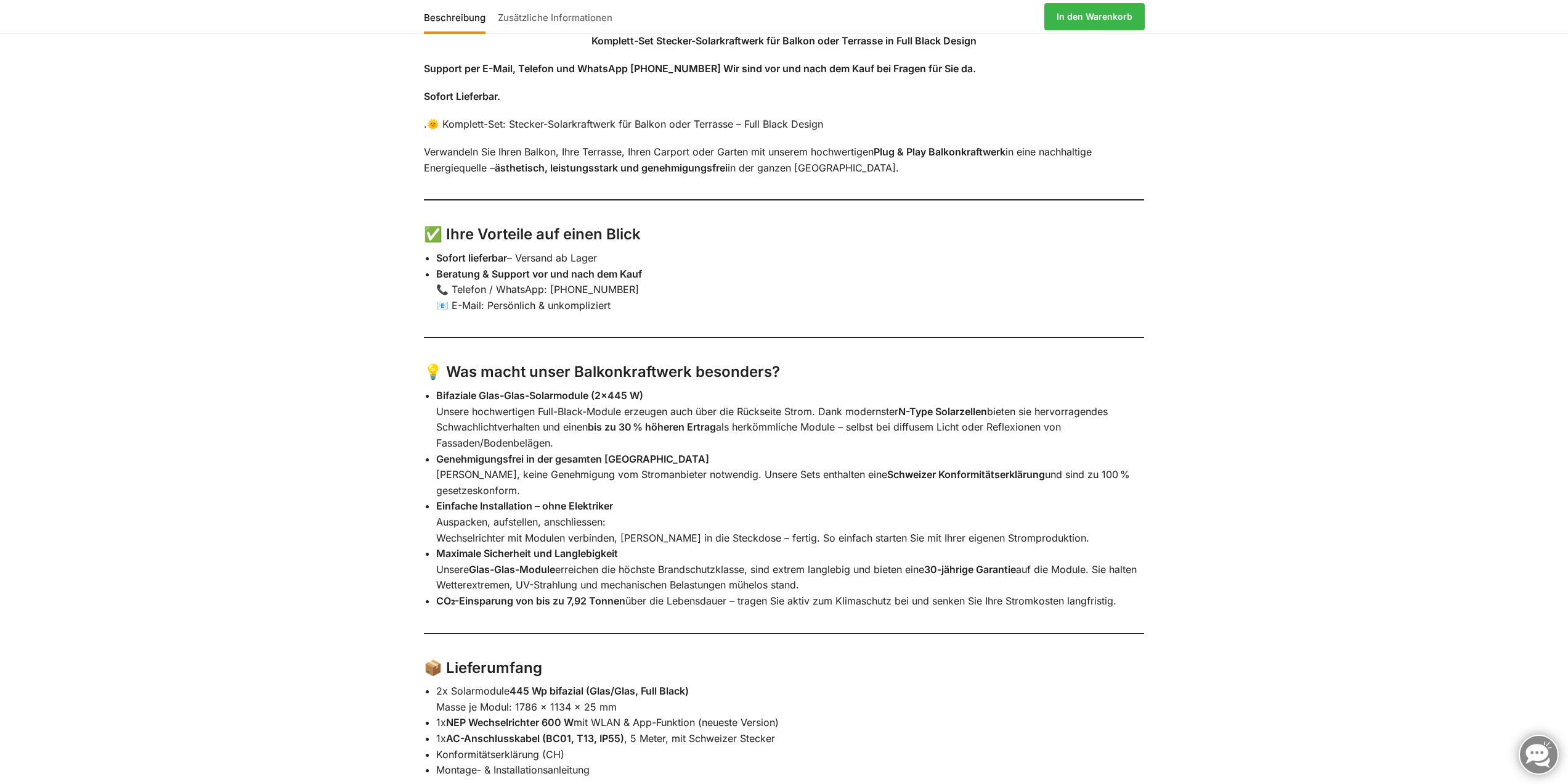
drag, startPoint x: 682, startPoint y: 557, endPoint x: 533, endPoint y: 553, distance: 149.1
click at [679, 546] on li "Einfache Installation – ohne Elektriker Auspacken, aufstellen, anschliessen: We…" at bounding box center [790, 521] width 709 height 48
drag, startPoint x: 485, startPoint y: 547, endPoint x: 846, endPoint y: 555, distance: 361.1
click at [840, 546] on li "Einfache Installation – ohne Elektriker Auspacken, aufstellen, anschliessen: We…" at bounding box center [790, 521] width 709 height 48
click at [903, 560] on li "Maximale Sicherheit und Langlebigkeit Unsere Glas-Glas-Module erreichen die höc…" at bounding box center [790, 569] width 709 height 48
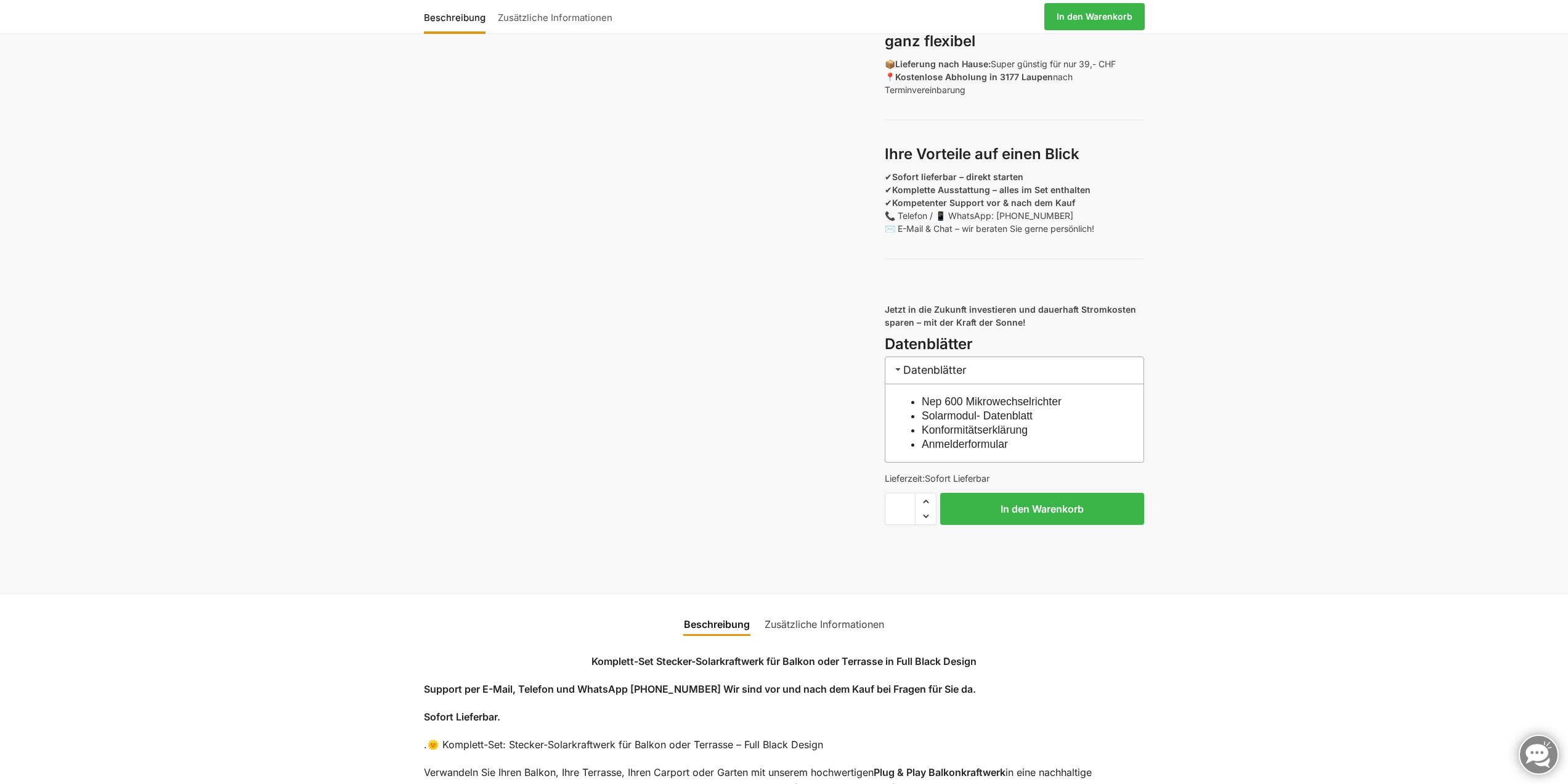
scroll to position [987, 0]
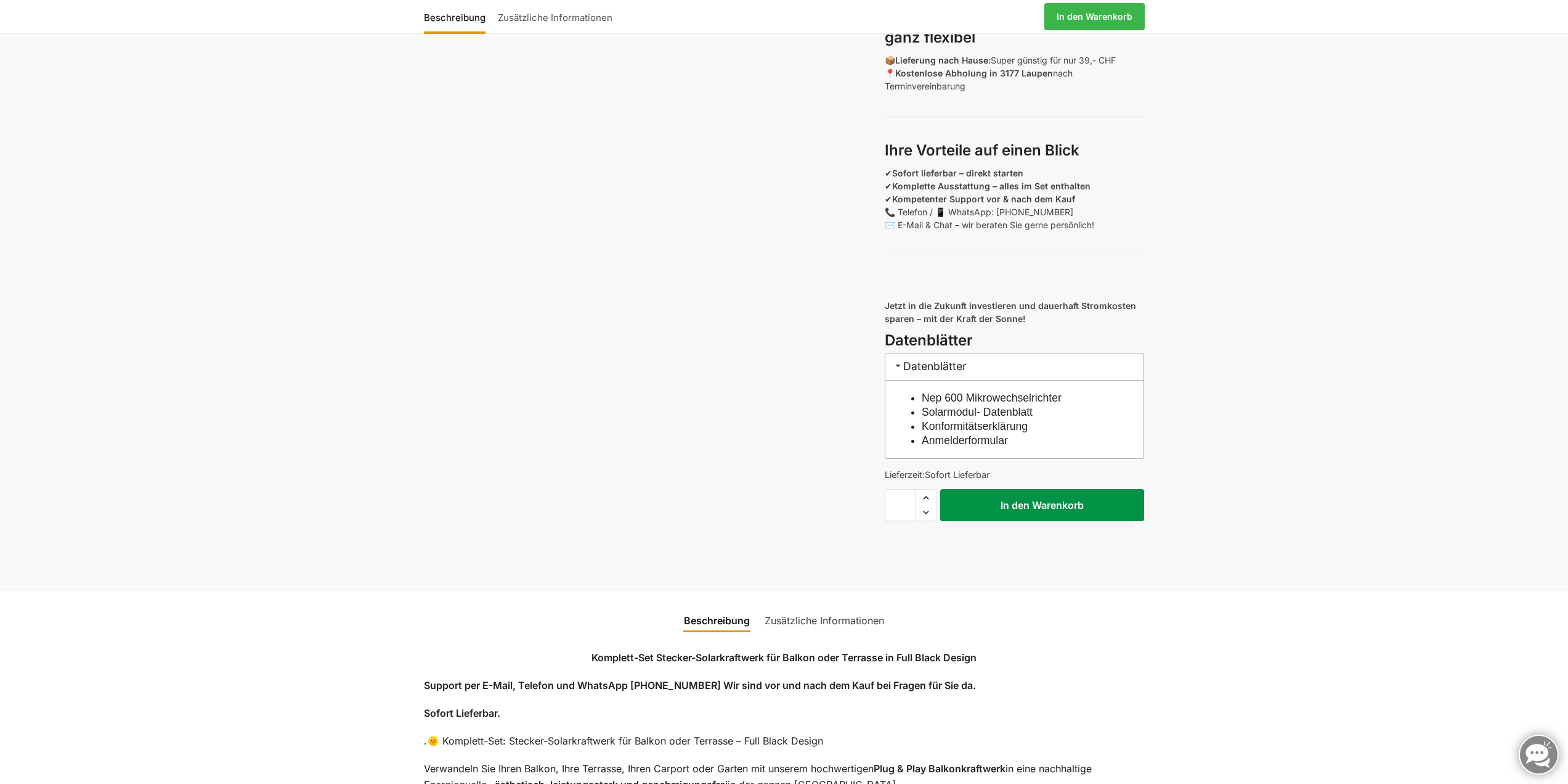
click at [1026, 516] on button "In den Warenkorb" at bounding box center [1042, 505] width 204 height 32
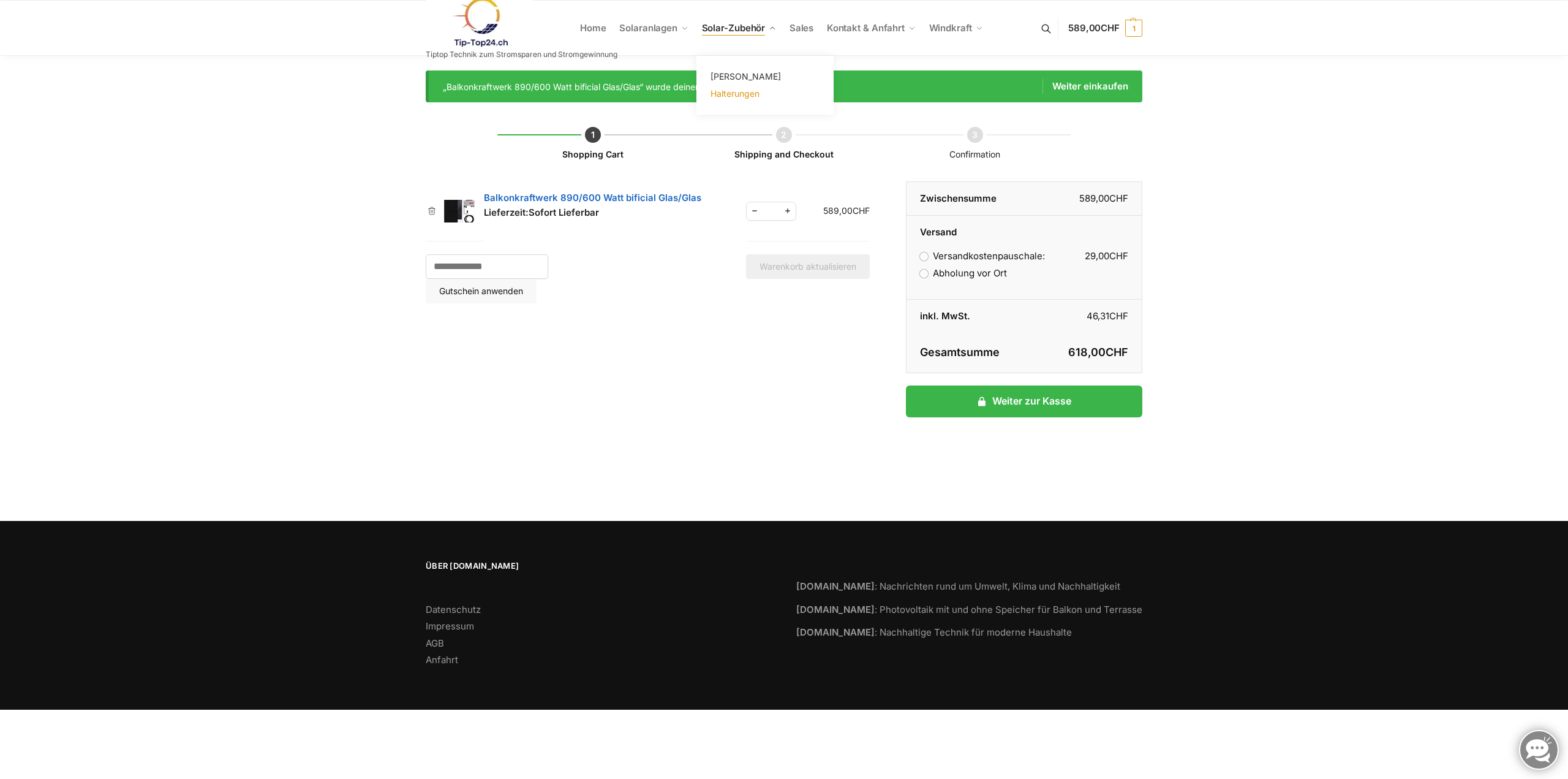
click at [733, 93] on span "Halterungen" at bounding box center [735, 93] width 49 height 10
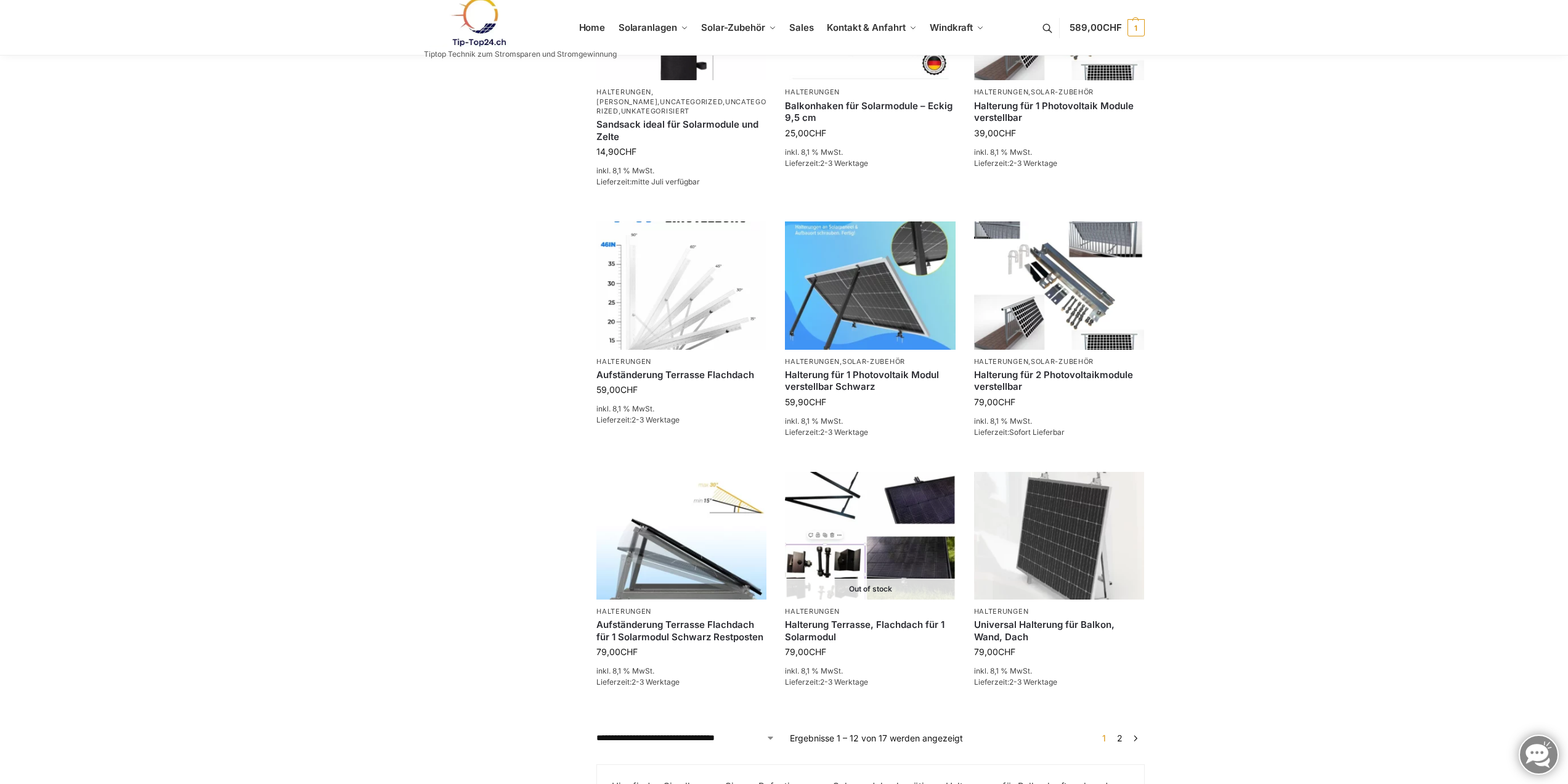
scroll to position [740, 0]
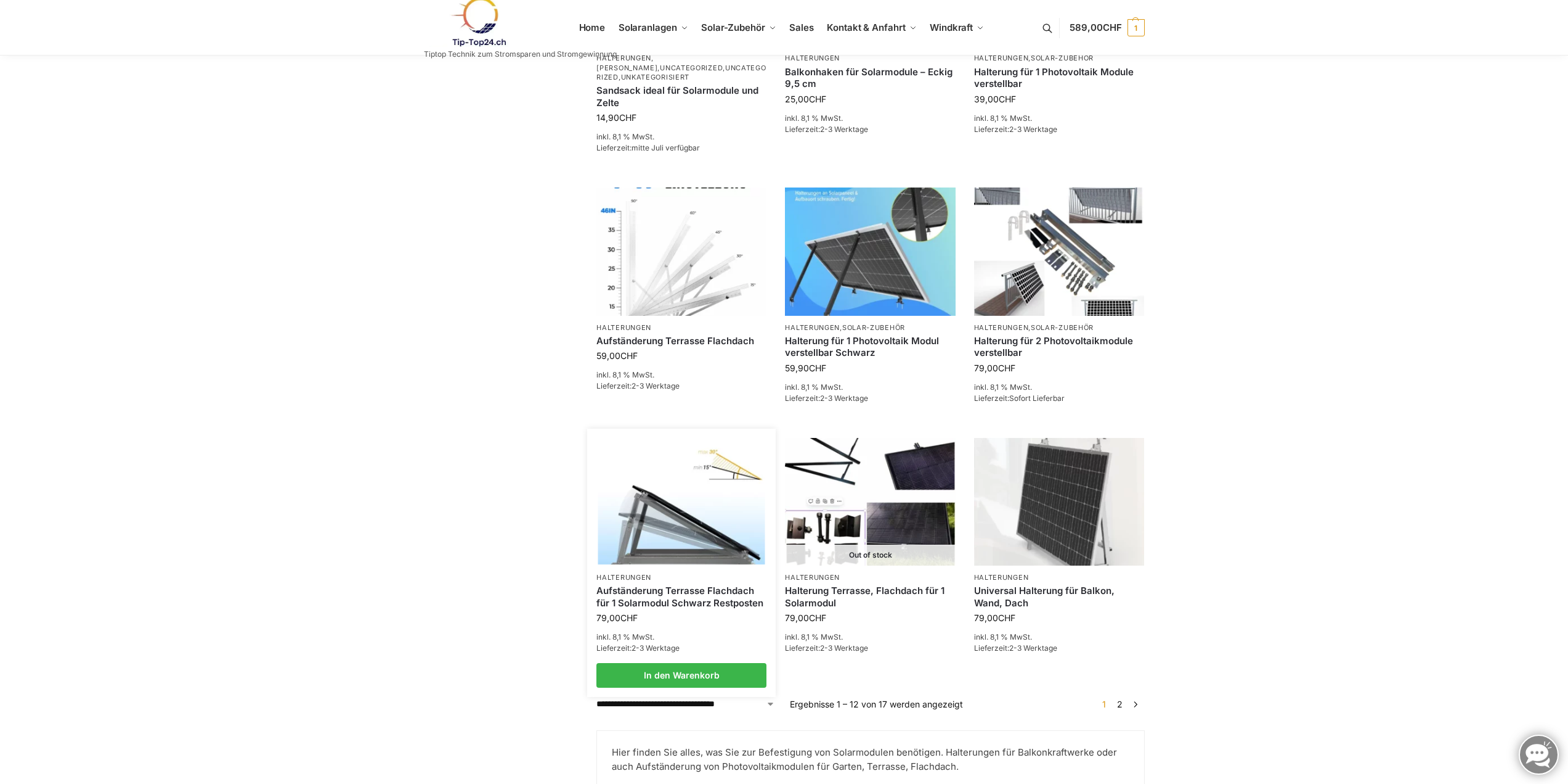
click at [624, 589] on link "Aufständerung Terrasse Flachdach für 1 Solarmodul Schwarz Restposten" at bounding box center [680, 596] width 170 height 24
click at [1123, 701] on link "2" at bounding box center [1120, 703] width 11 height 10
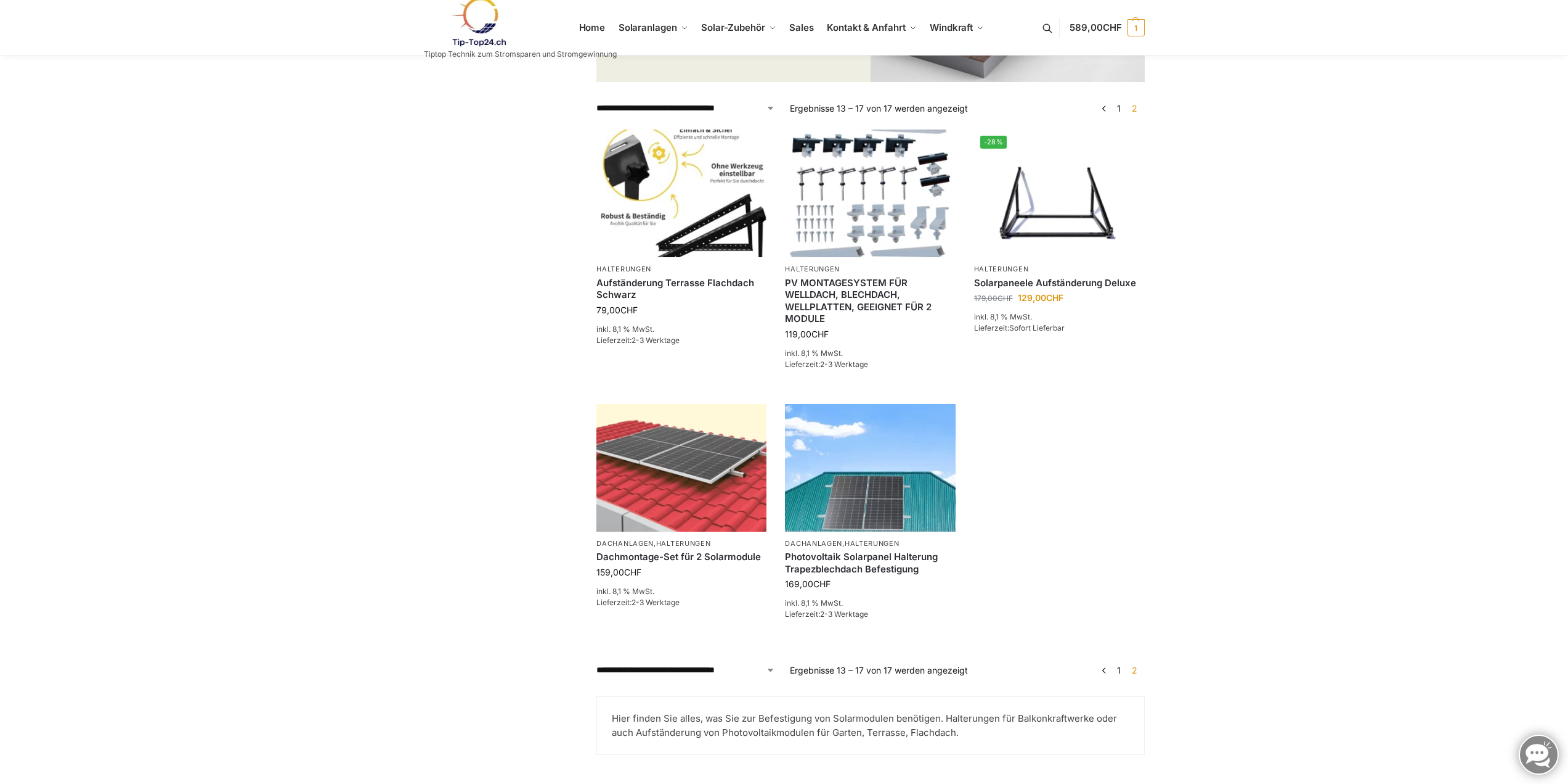
scroll to position [309, 0]
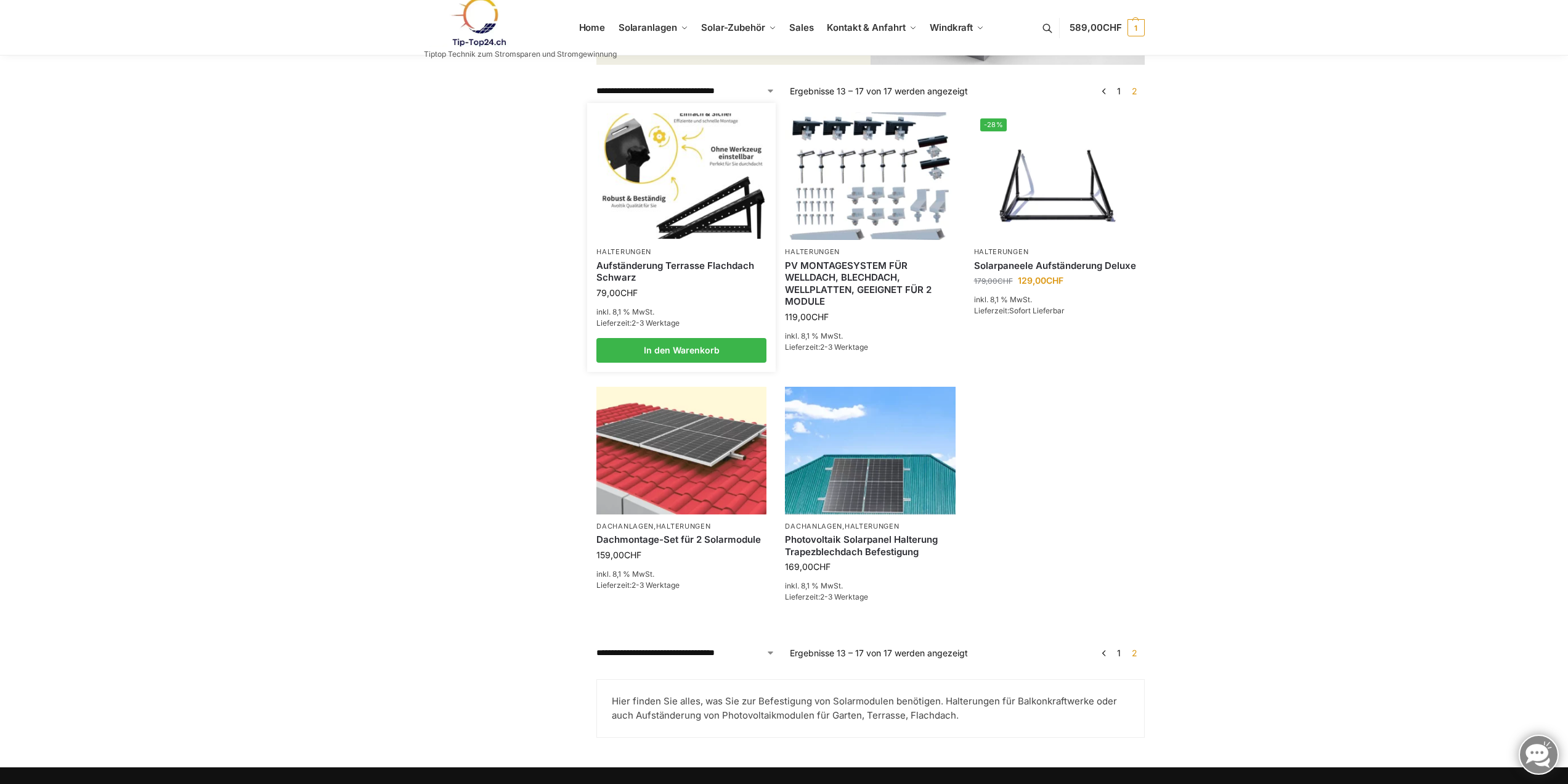
click at [694, 193] on img at bounding box center [681, 175] width 167 height 125
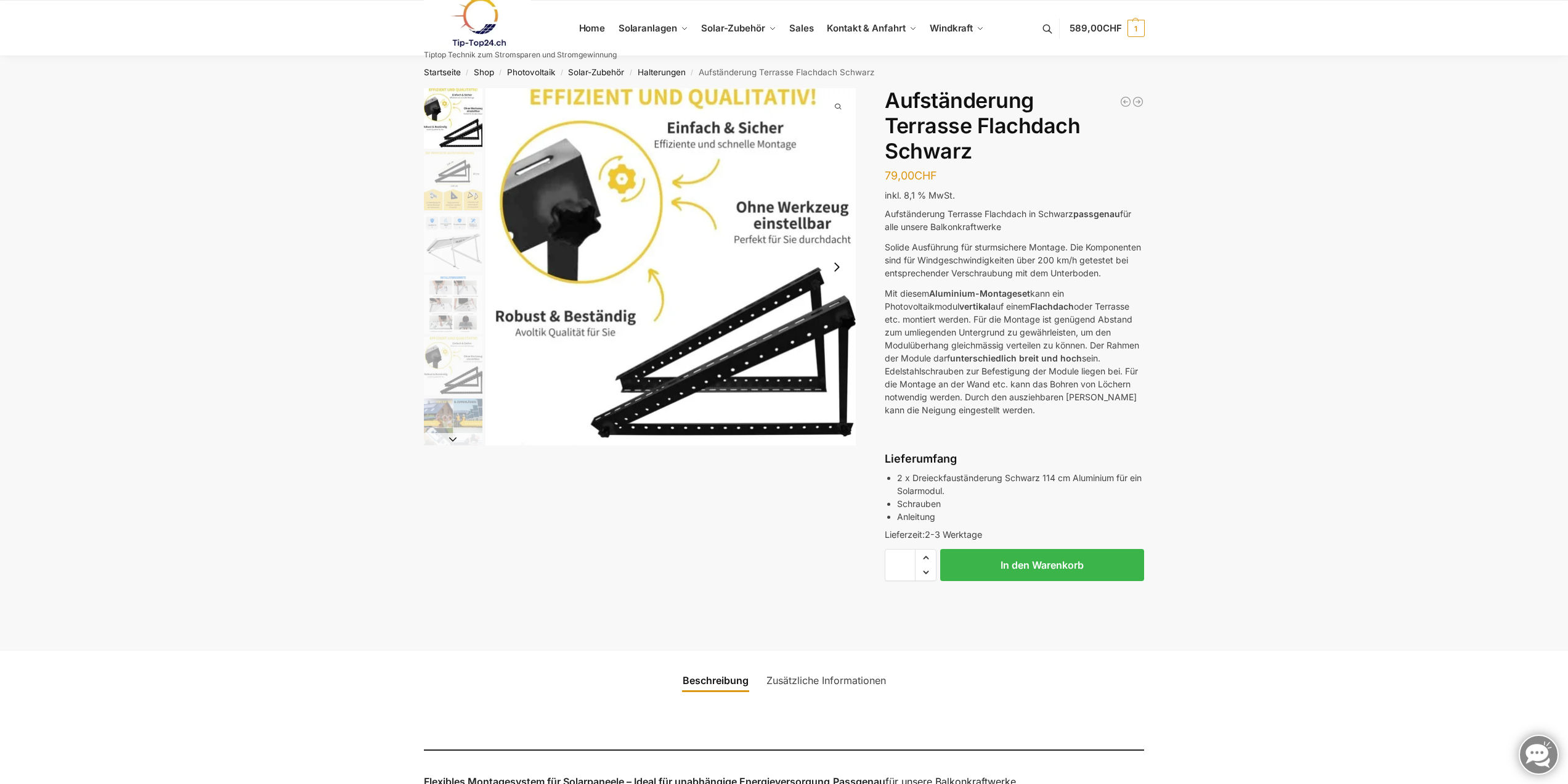
click at [454, 189] on img "2 / 6" at bounding box center [453, 181] width 58 height 58
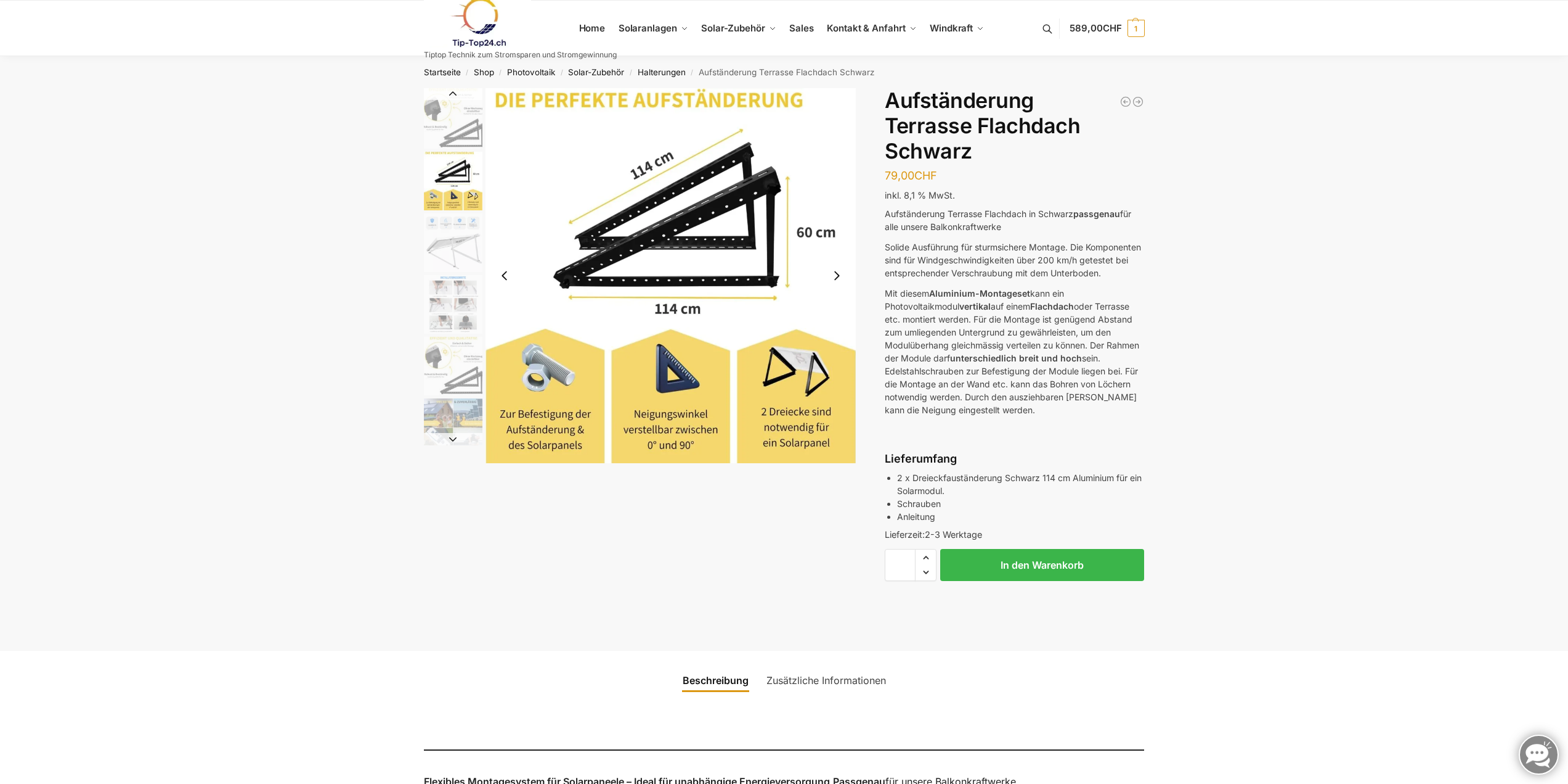
click at [453, 283] on img "4 / 6" at bounding box center [453, 304] width 58 height 58
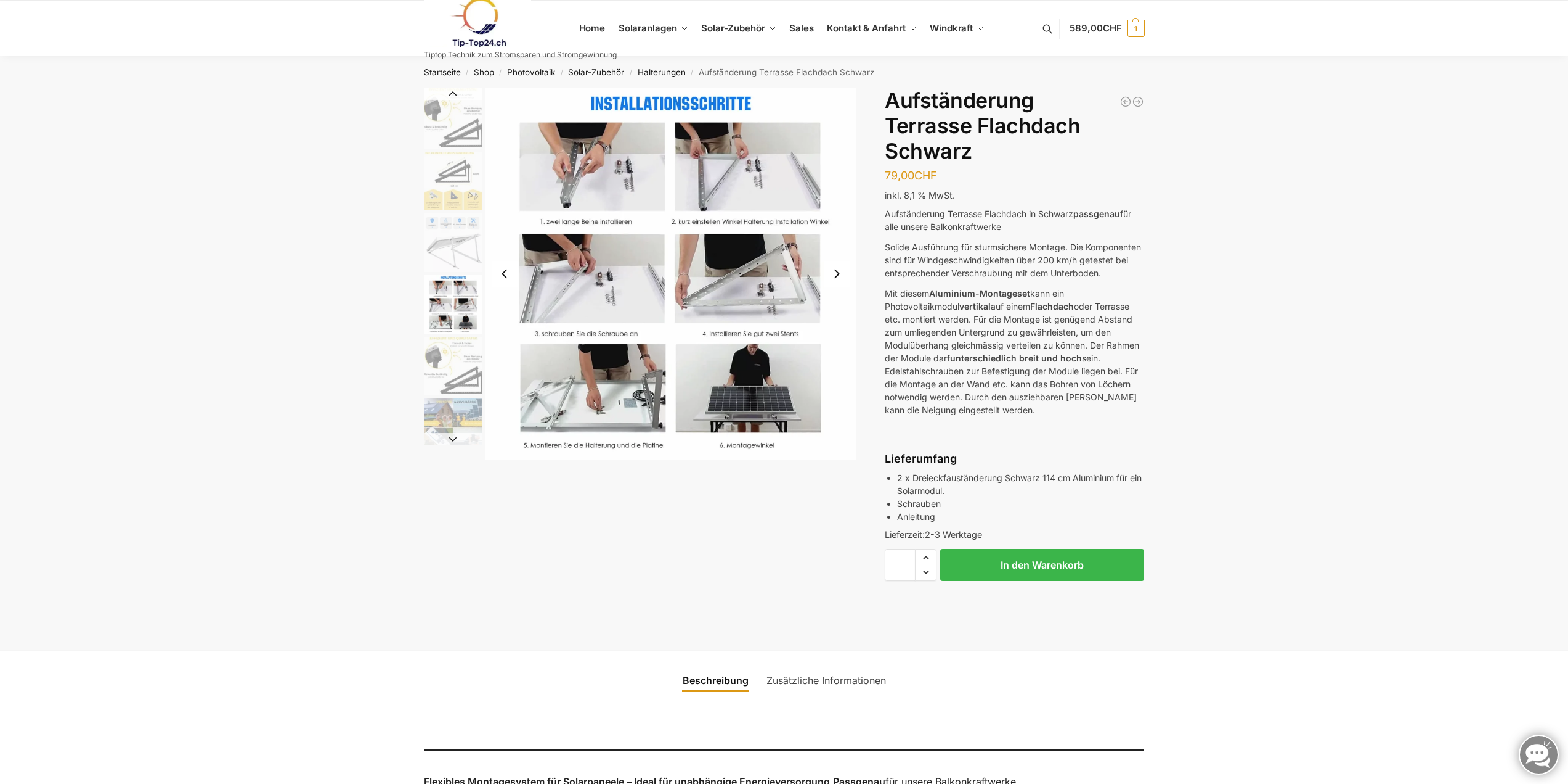
click at [472, 402] on img "6 / 6" at bounding box center [453, 428] width 58 height 58
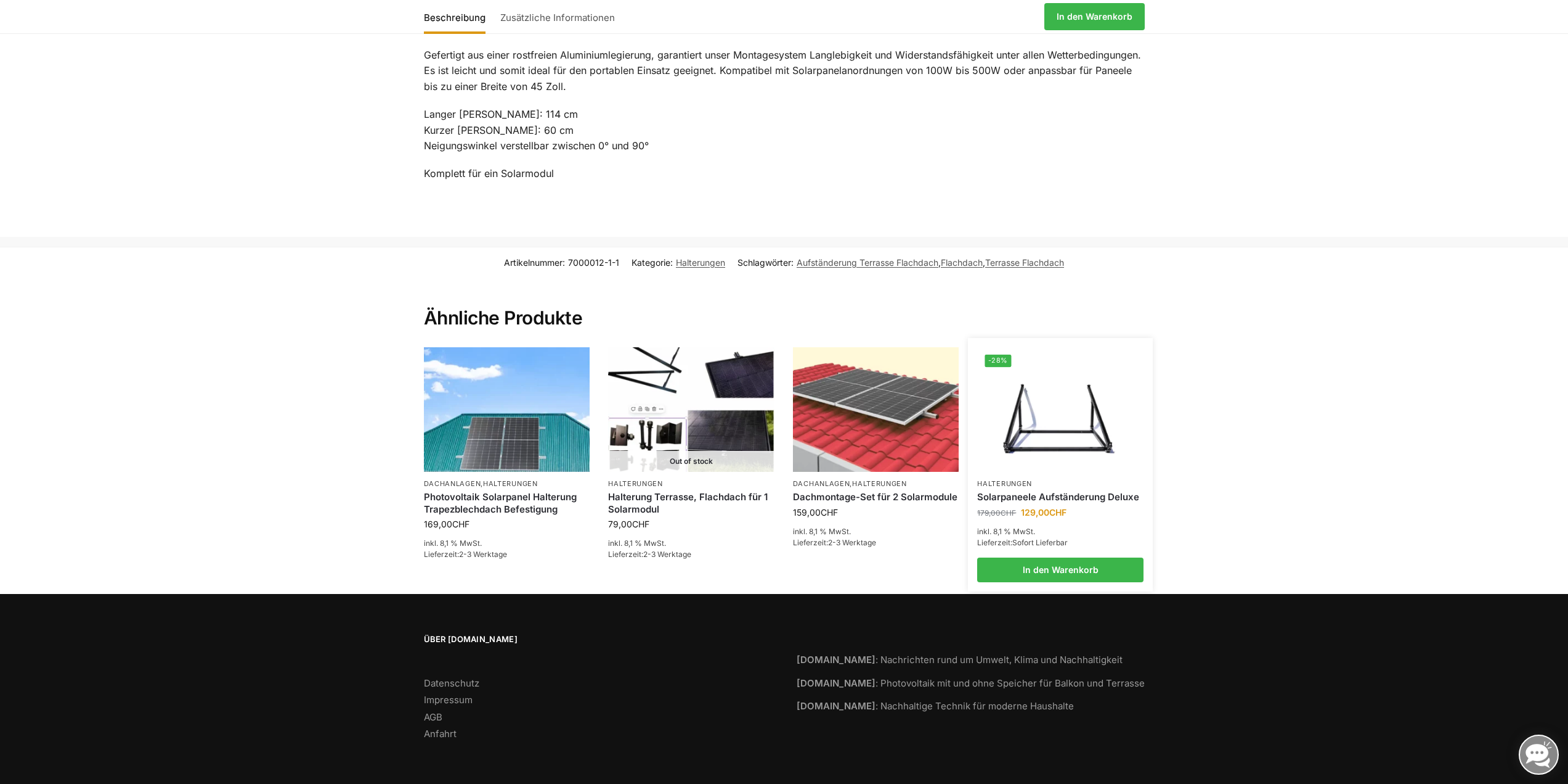
scroll to position [1012, 0]
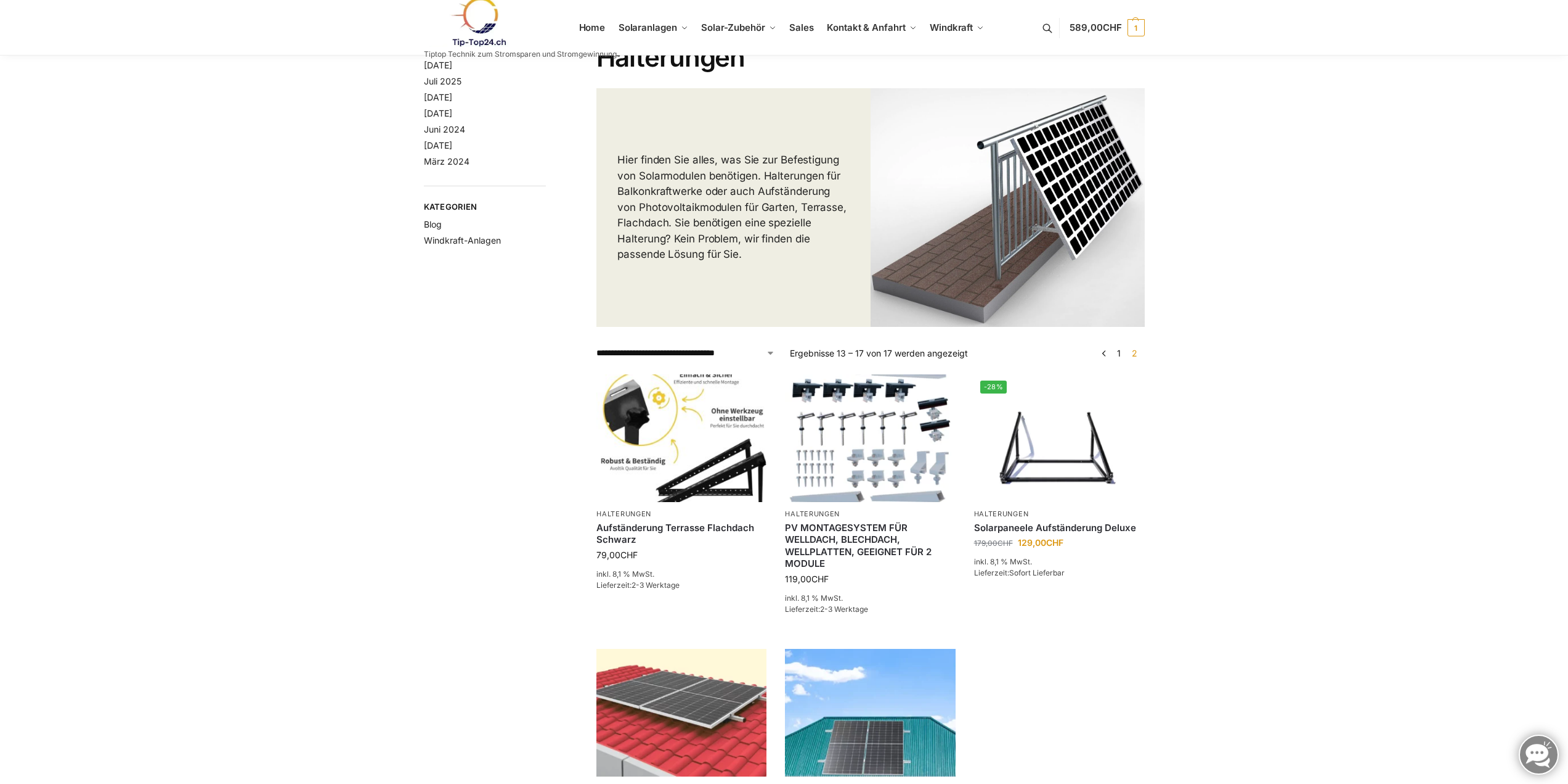
scroll to position [123, 0]
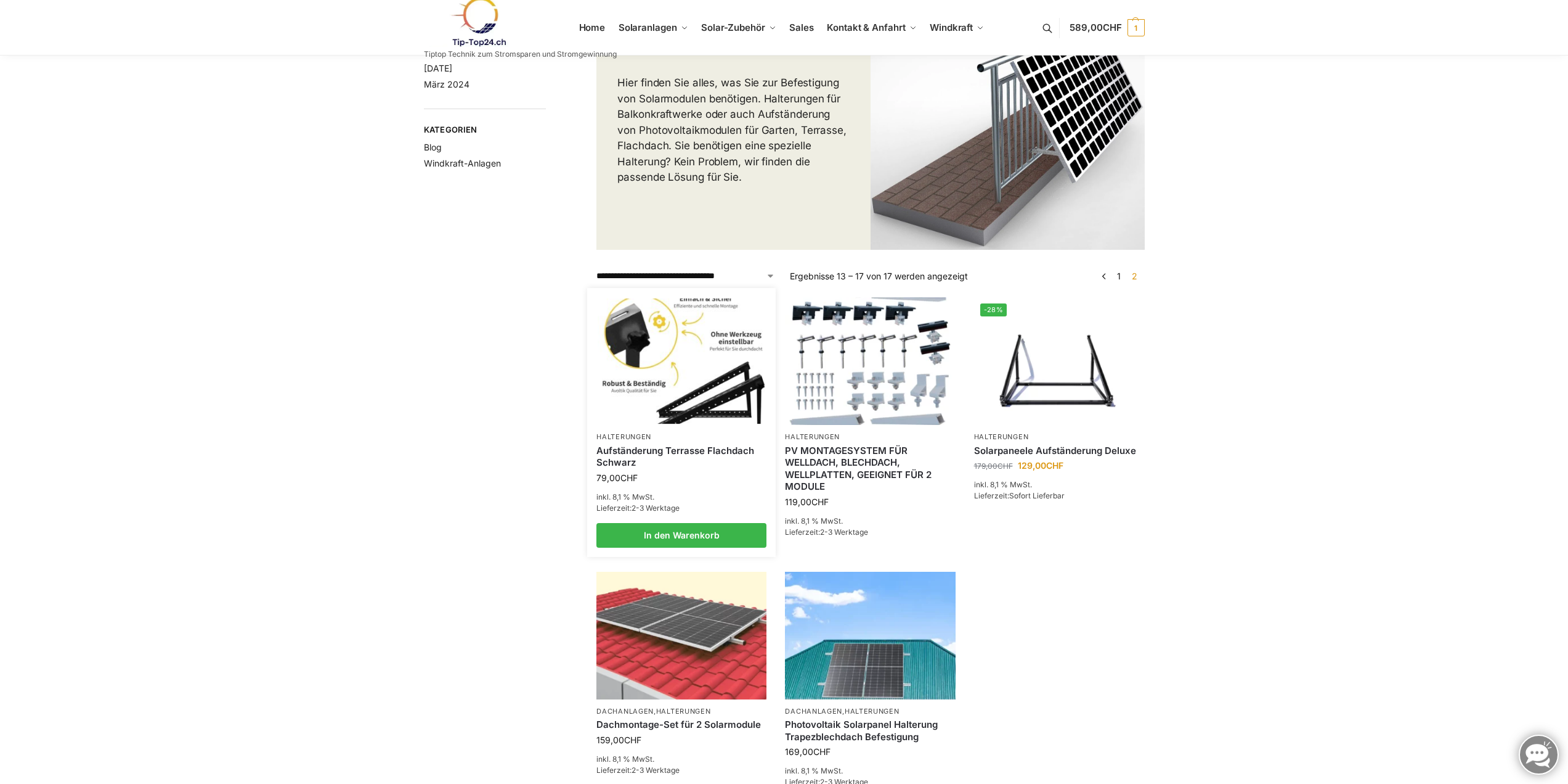
click at [699, 402] on img at bounding box center [681, 360] width 167 height 125
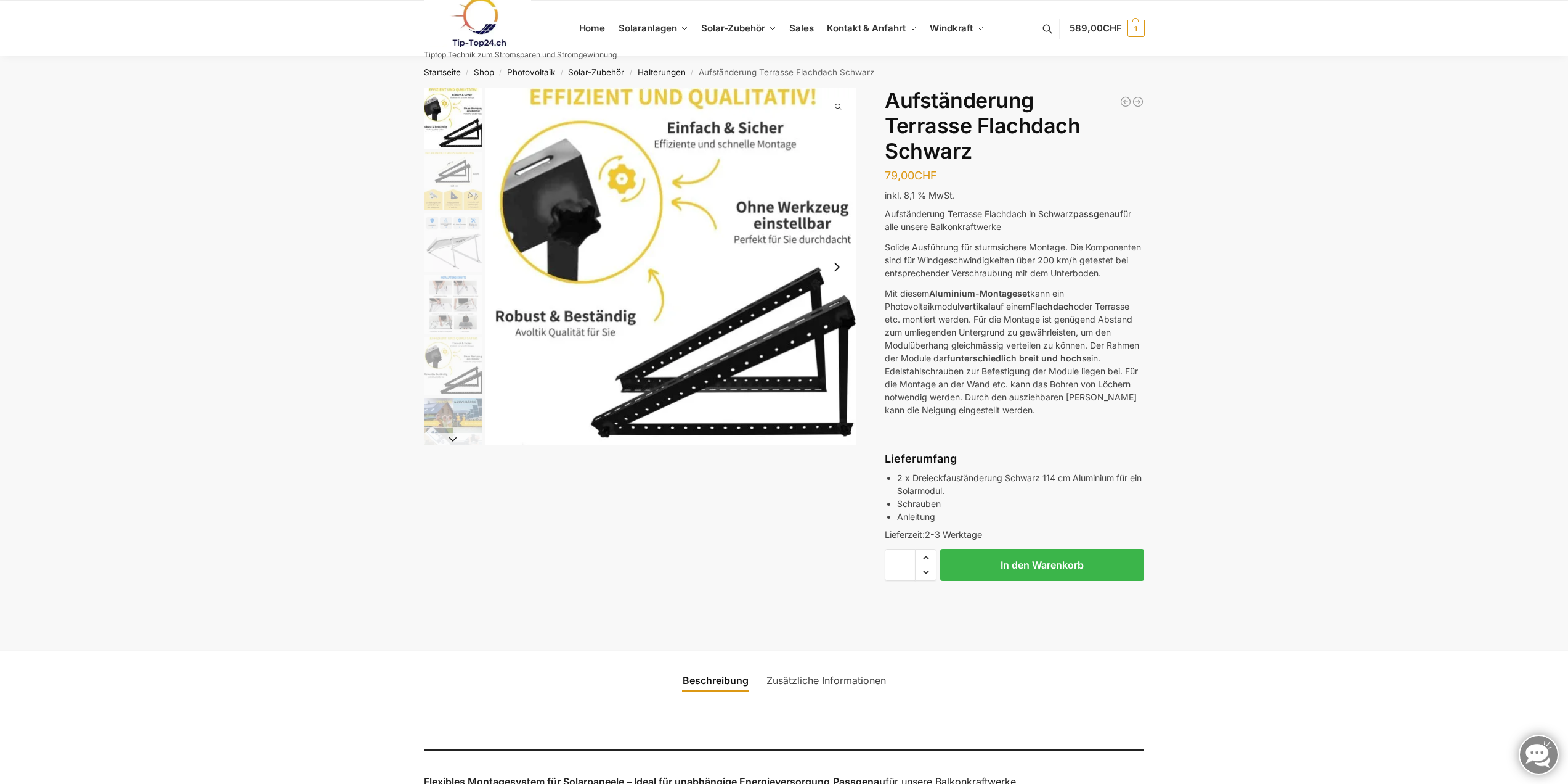
click at [441, 167] on img "2 / 6" at bounding box center [453, 181] width 58 height 58
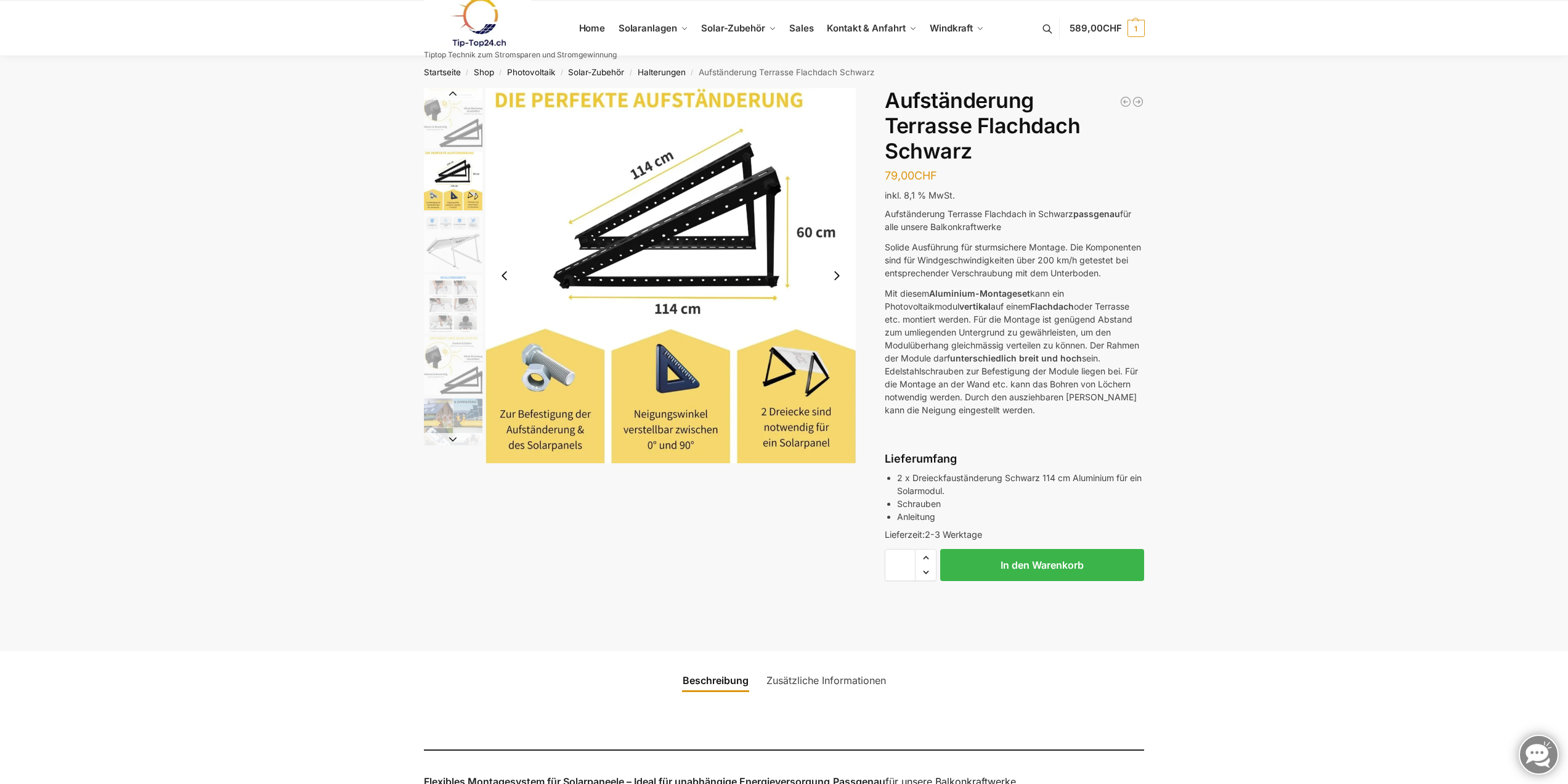
click at [446, 250] on img "3 / 6" at bounding box center [453, 242] width 58 height 58
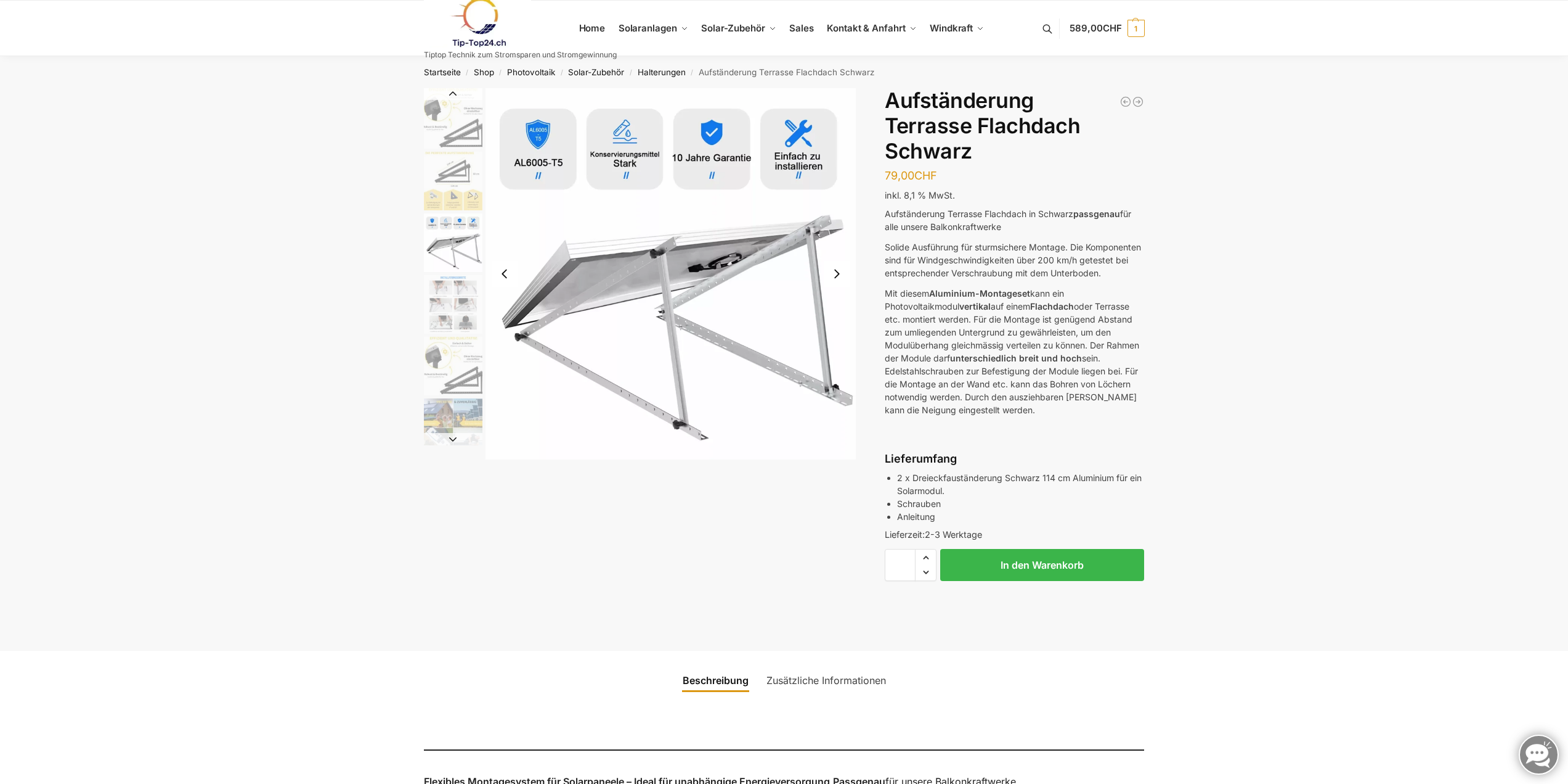
click at [453, 317] on img "4 / 6" at bounding box center [453, 304] width 58 height 58
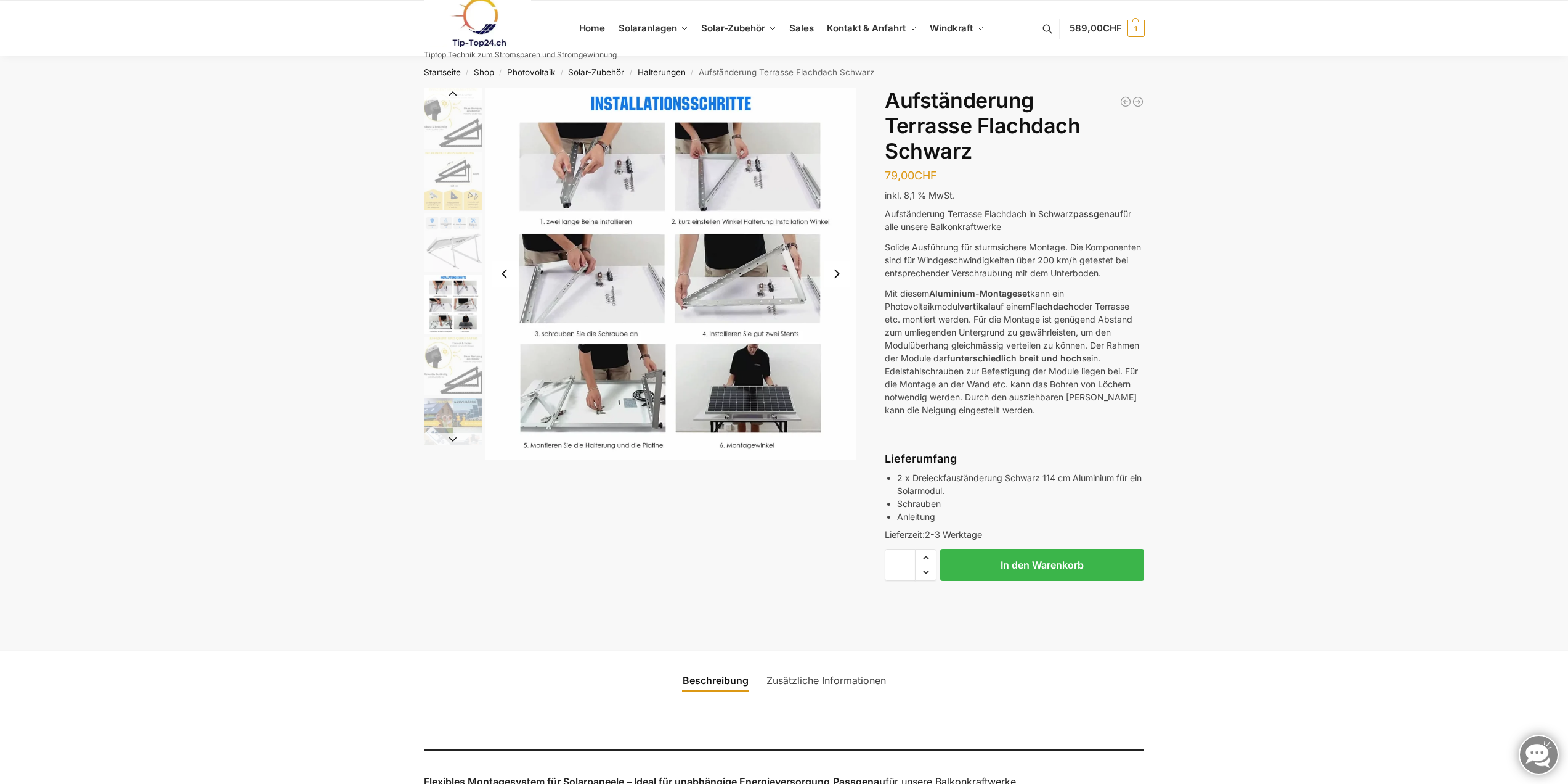
click at [461, 418] on img "6 / 6" at bounding box center [453, 428] width 58 height 58
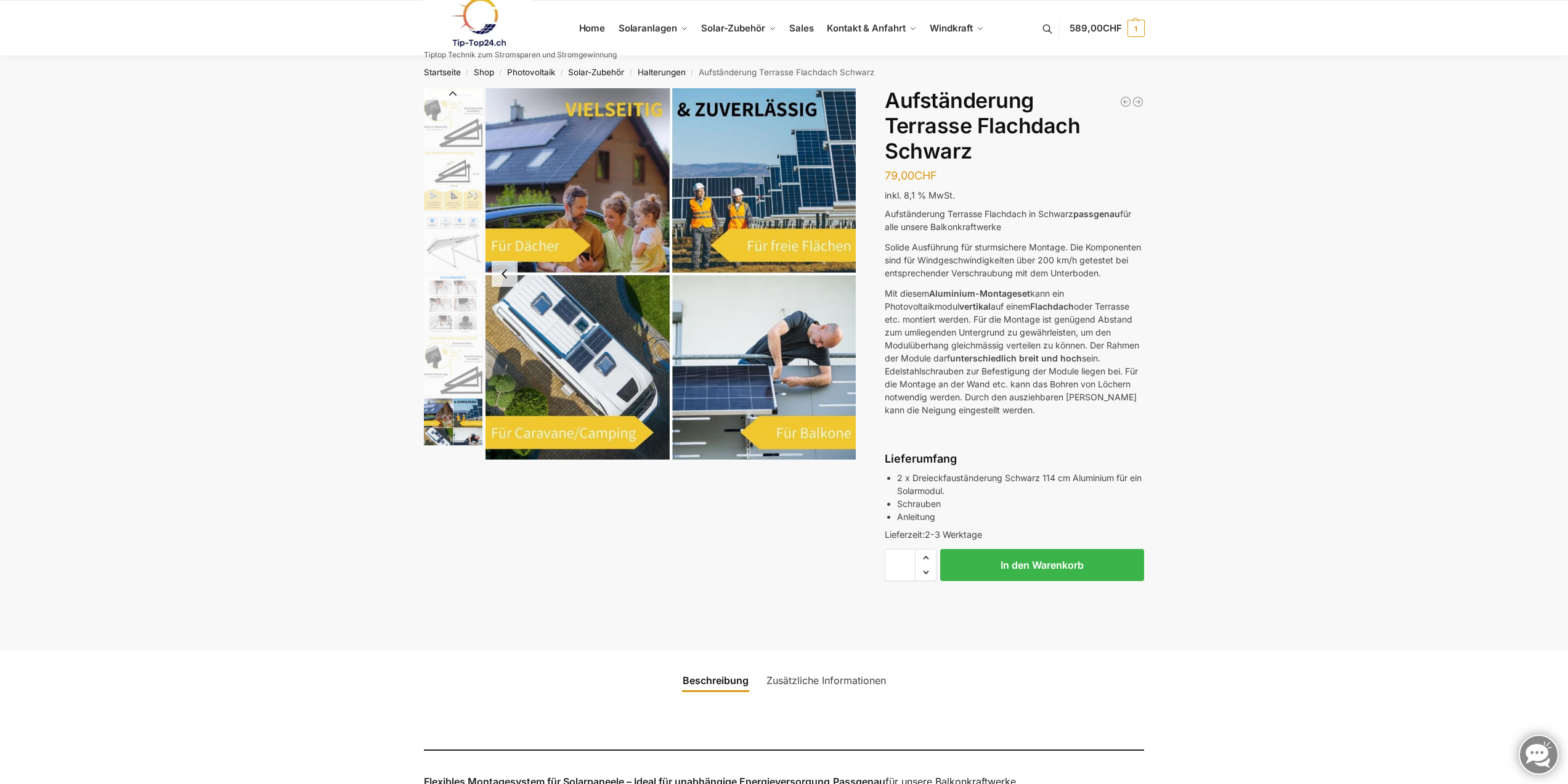
click at [461, 377] on img "5 / 6" at bounding box center [453, 366] width 58 height 58
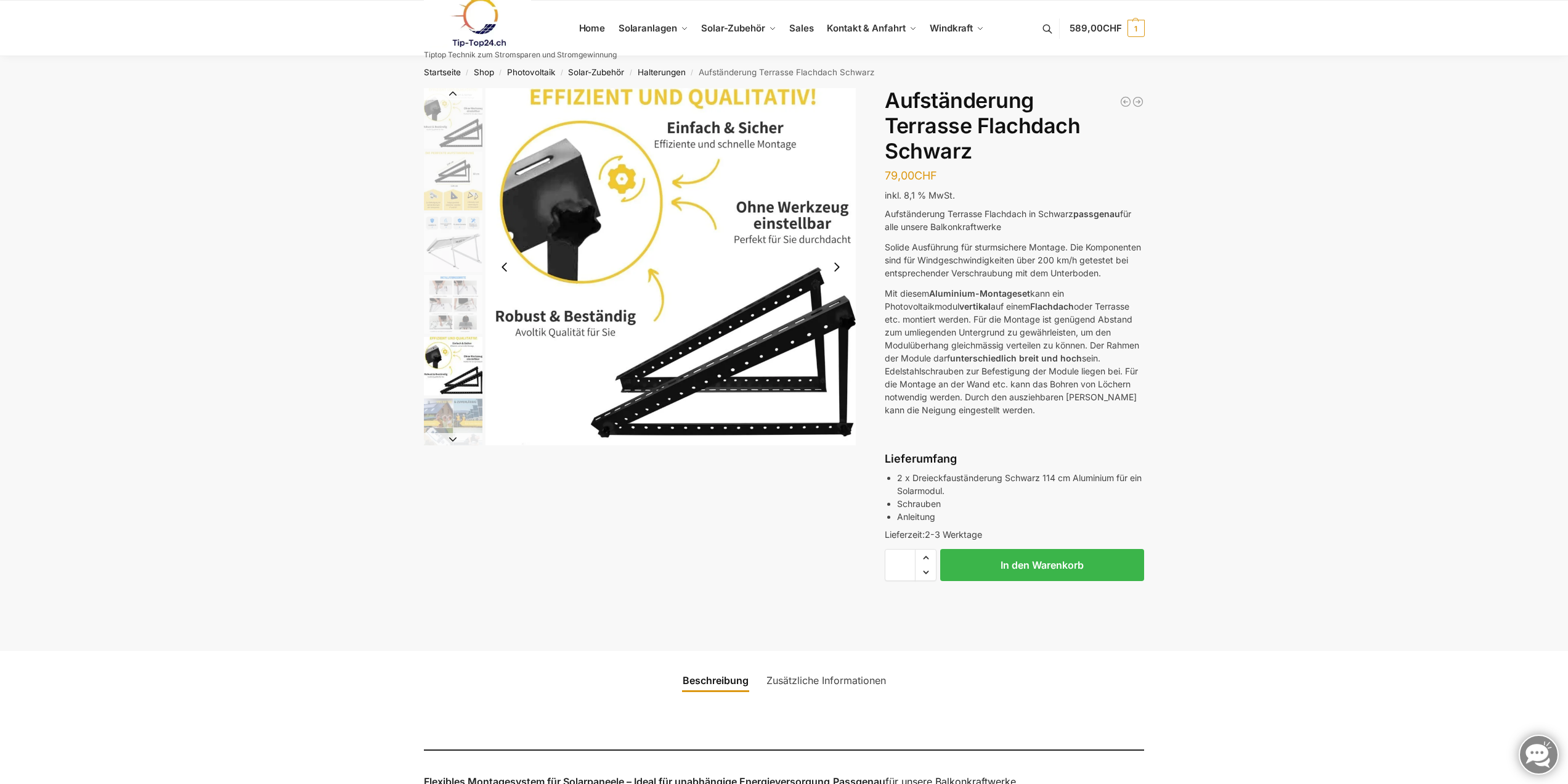
click at [457, 302] on img "4 / 6" at bounding box center [453, 304] width 58 height 58
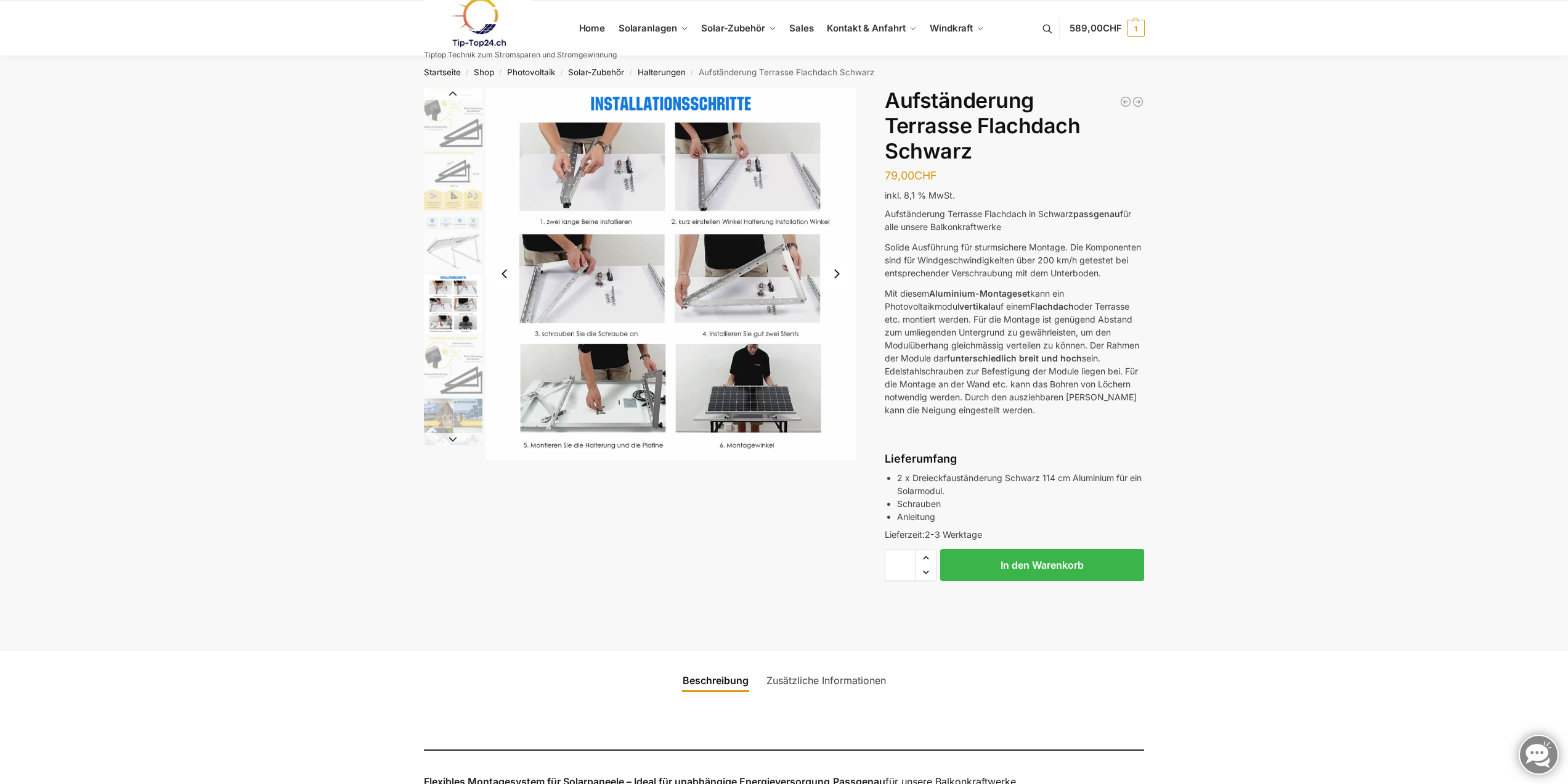
click at [610, 390] on img "4 / 6" at bounding box center [671, 274] width 371 height 371
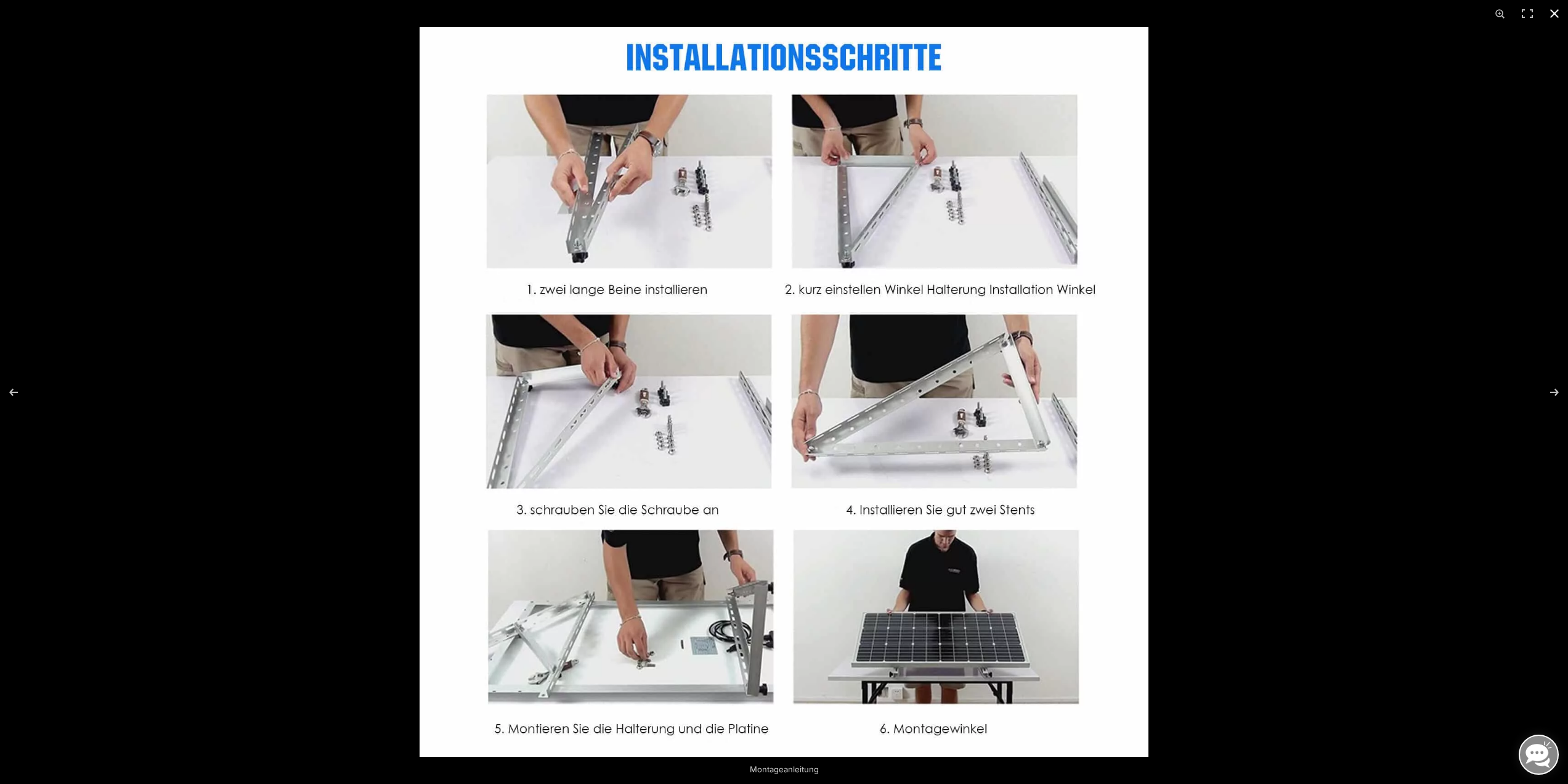
click at [1560, 15] on button "Close (Esc)" at bounding box center [1554, 13] width 27 height 27
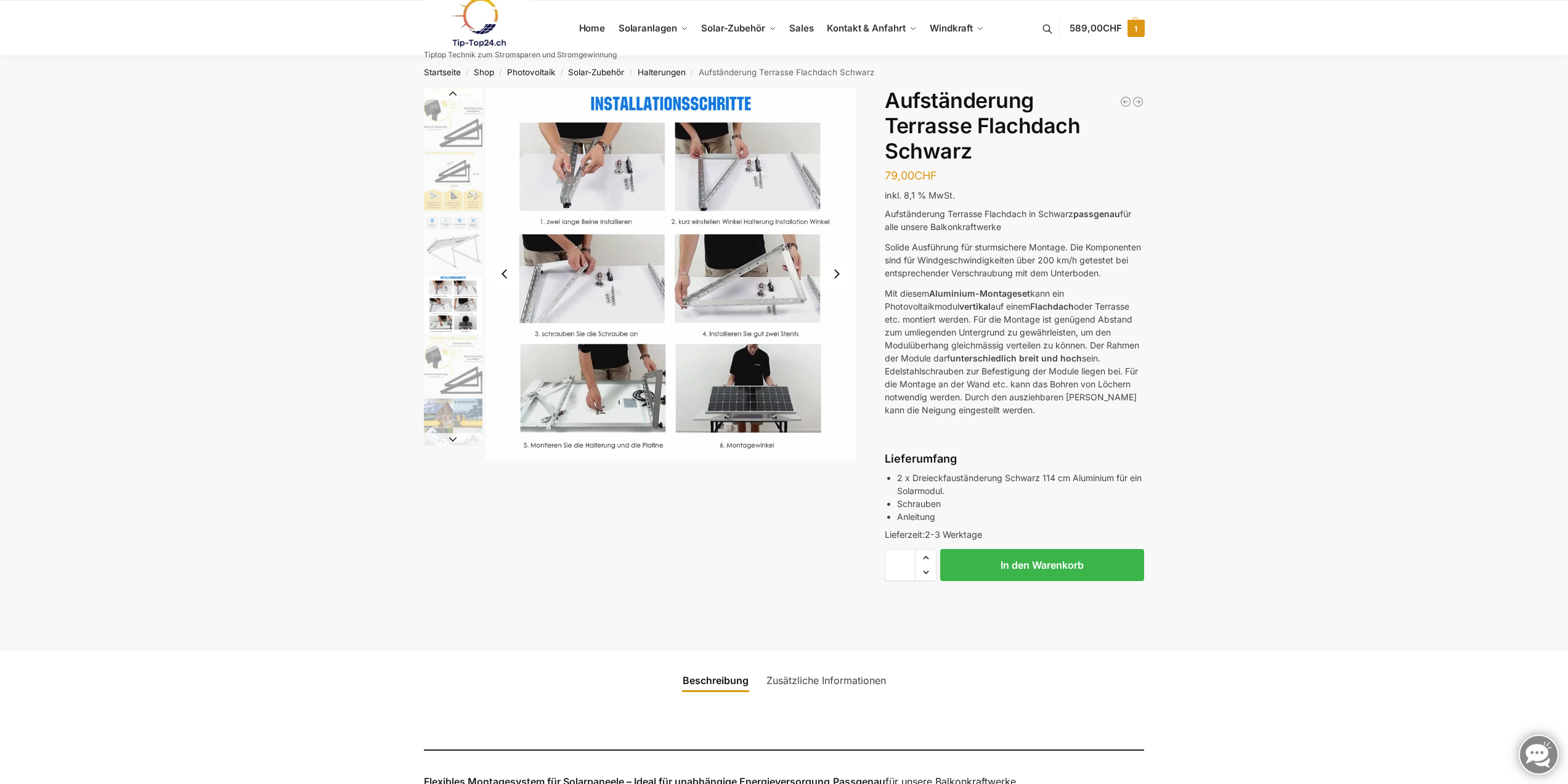
click at [1079, 30] on span "589,00 CHF" at bounding box center [1095, 28] width 52 height 11
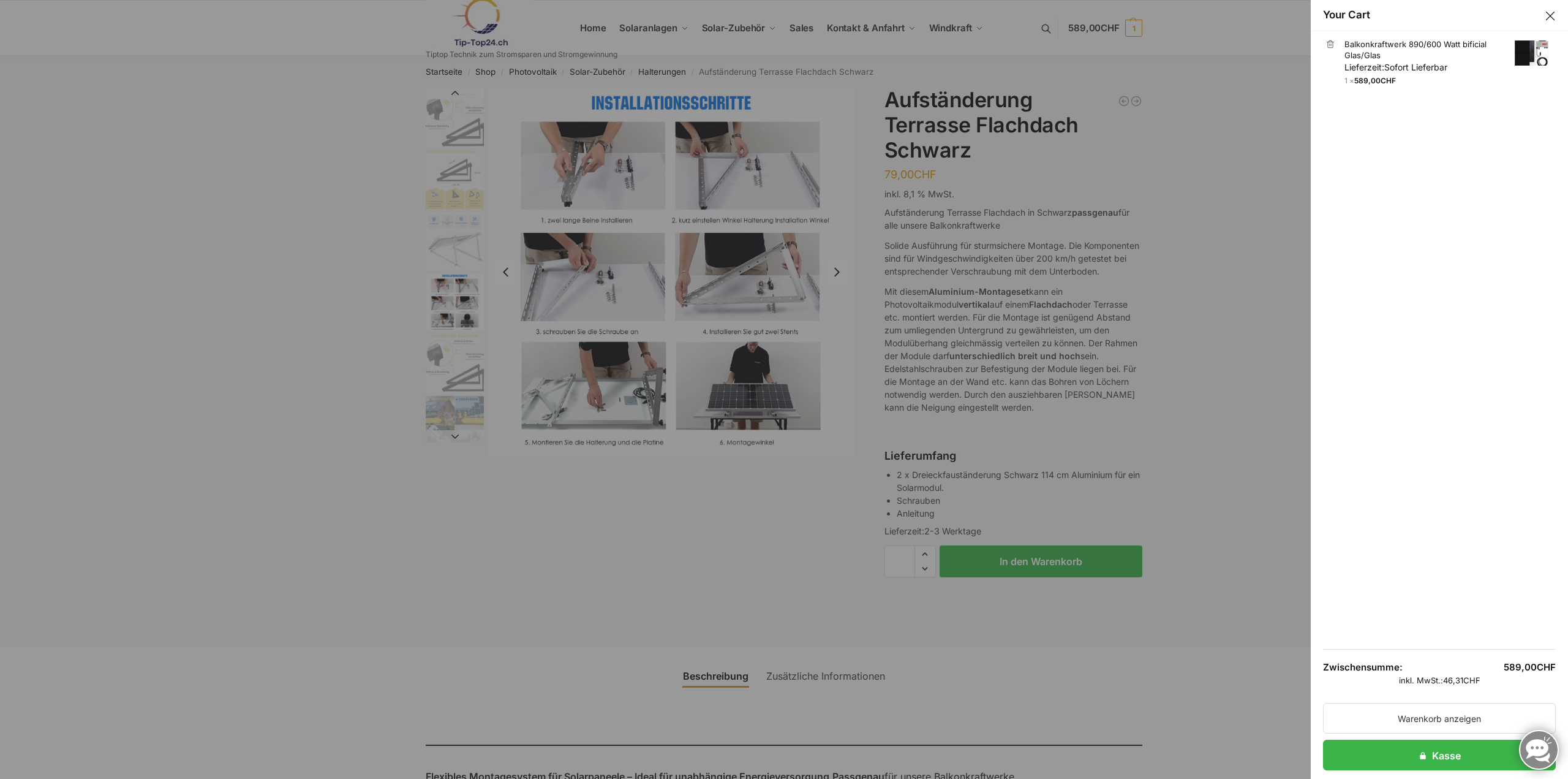
click at [1366, 48] on link "Balkonkraftwerk 890/600 Watt bificial Glas/Glas Lieferzeit: Sofort Lieferbar" at bounding box center [1446, 55] width 204 height 34
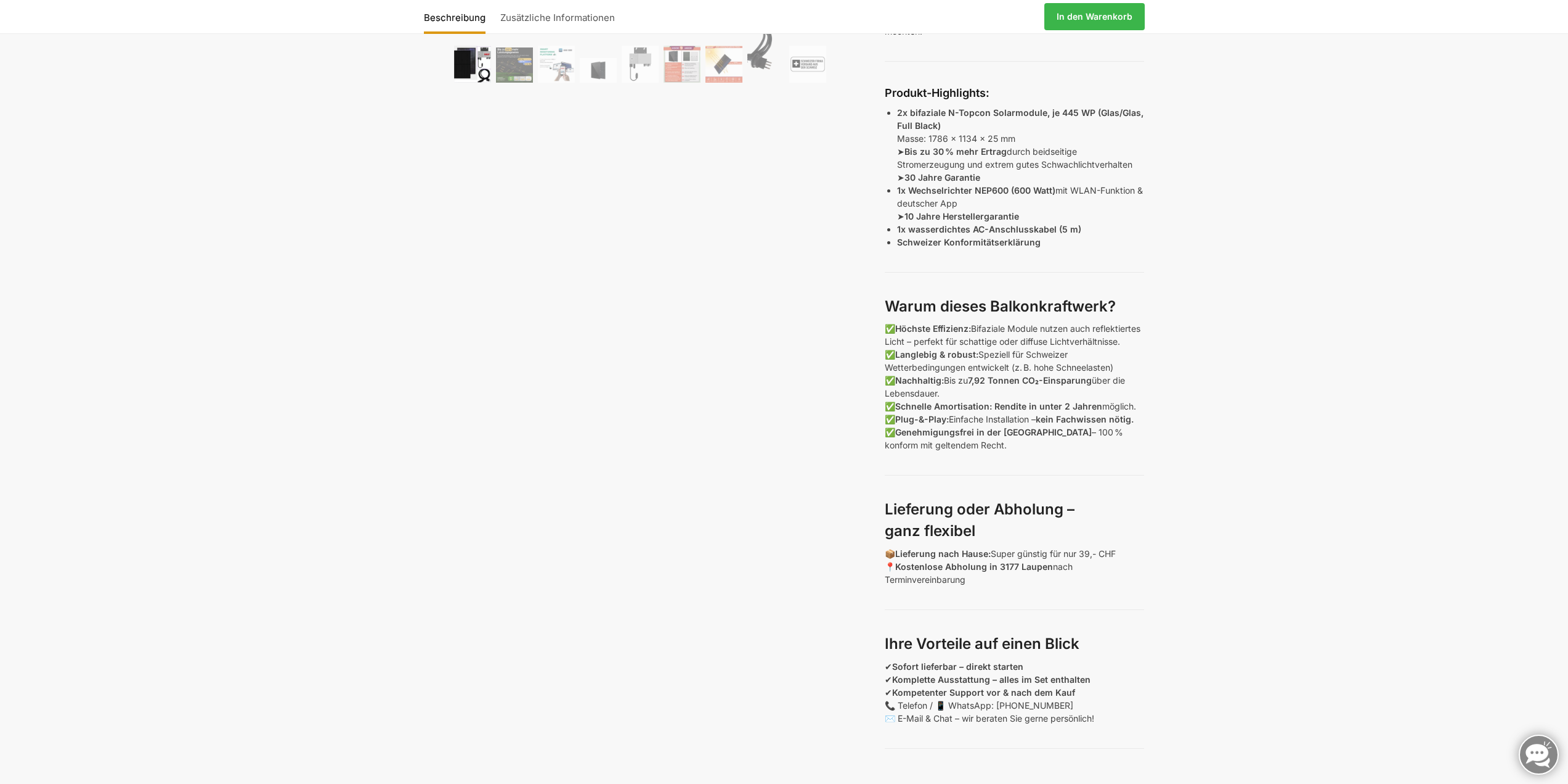
scroll to position [123, 0]
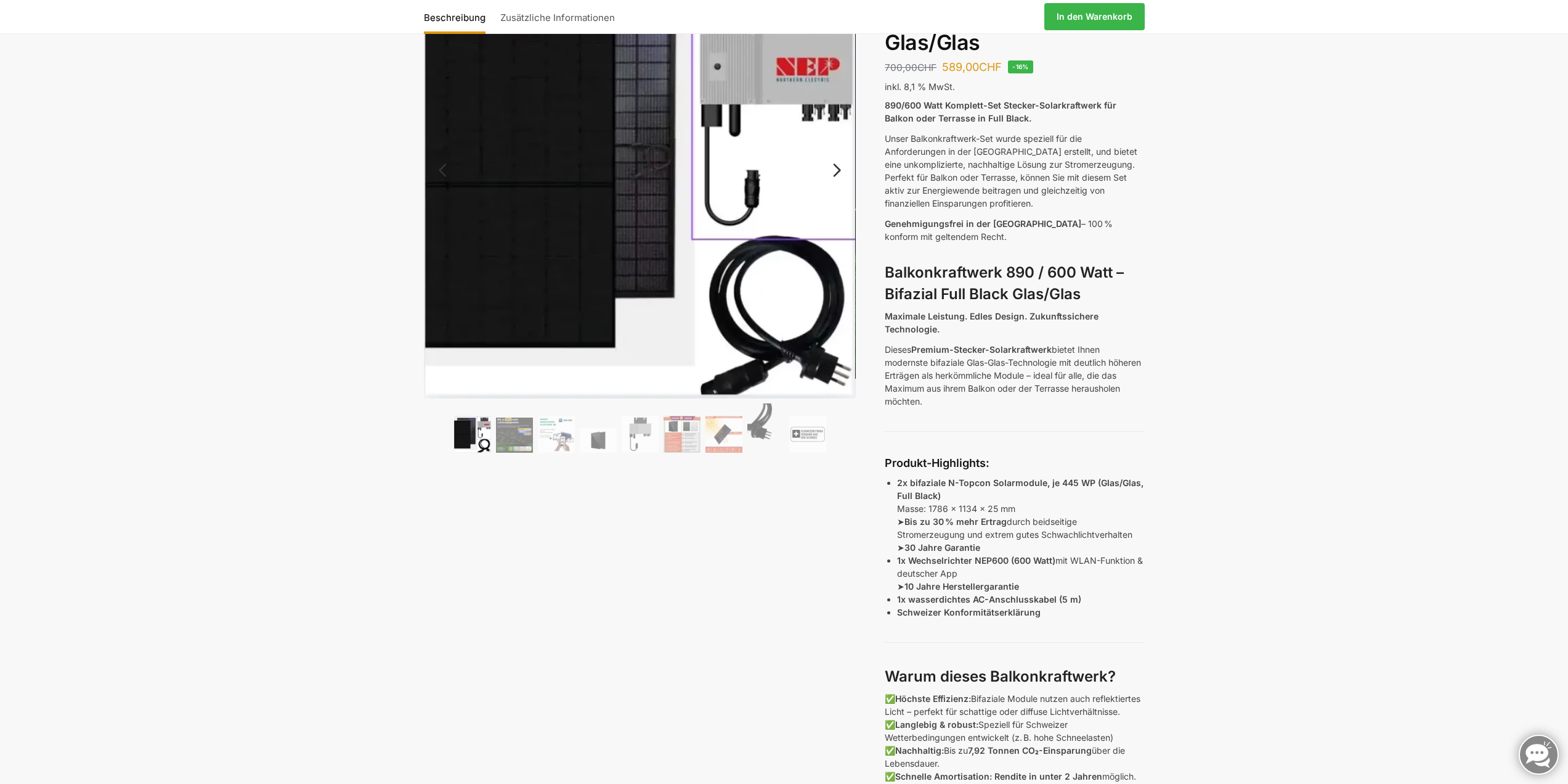
click at [463, 436] on img at bounding box center [471, 433] width 37 height 37
click at [517, 440] on img at bounding box center [514, 434] width 37 height 35
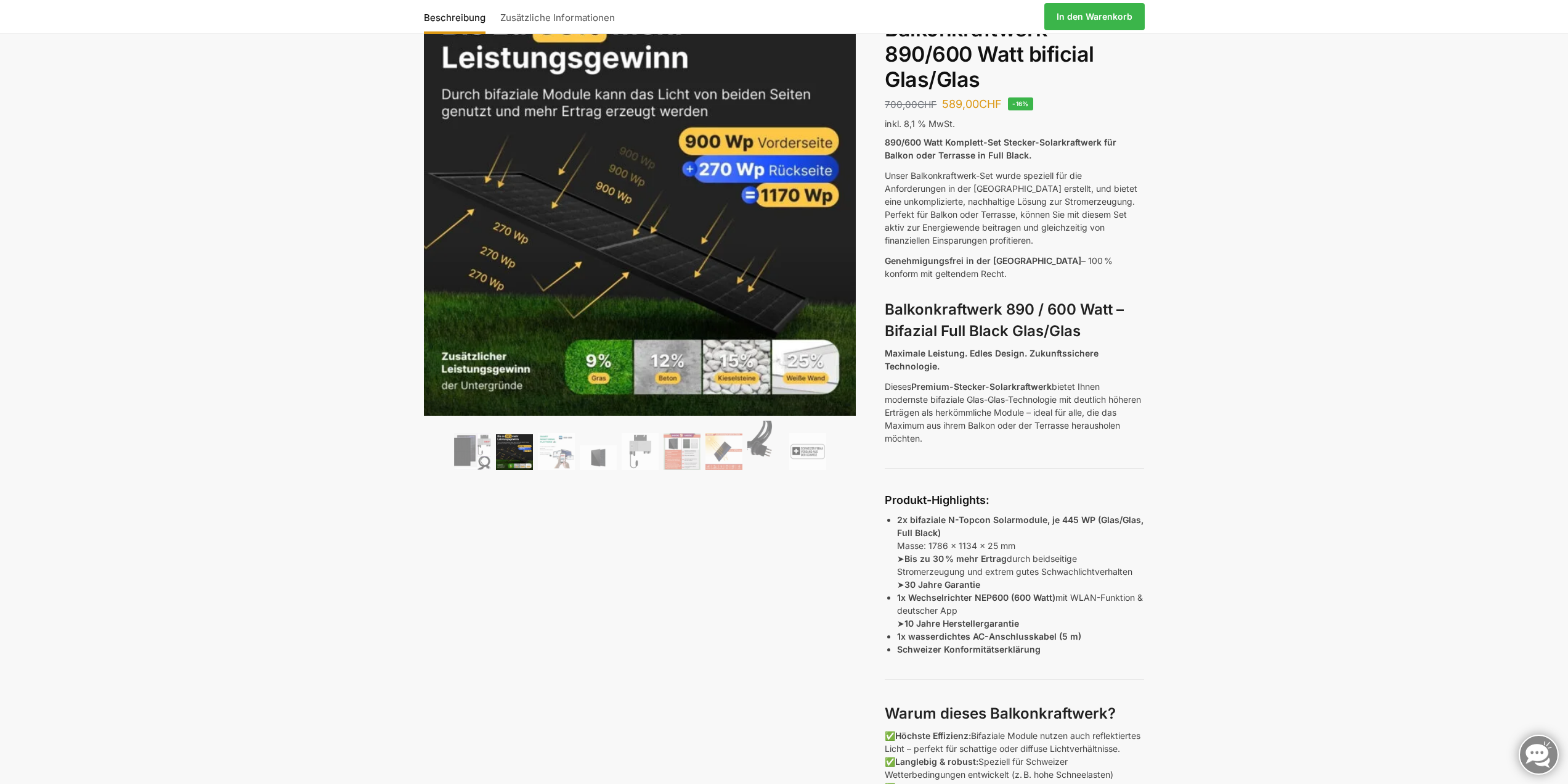
scroll to position [0, 0]
